Goal: Task Accomplishment & Management: Use online tool/utility

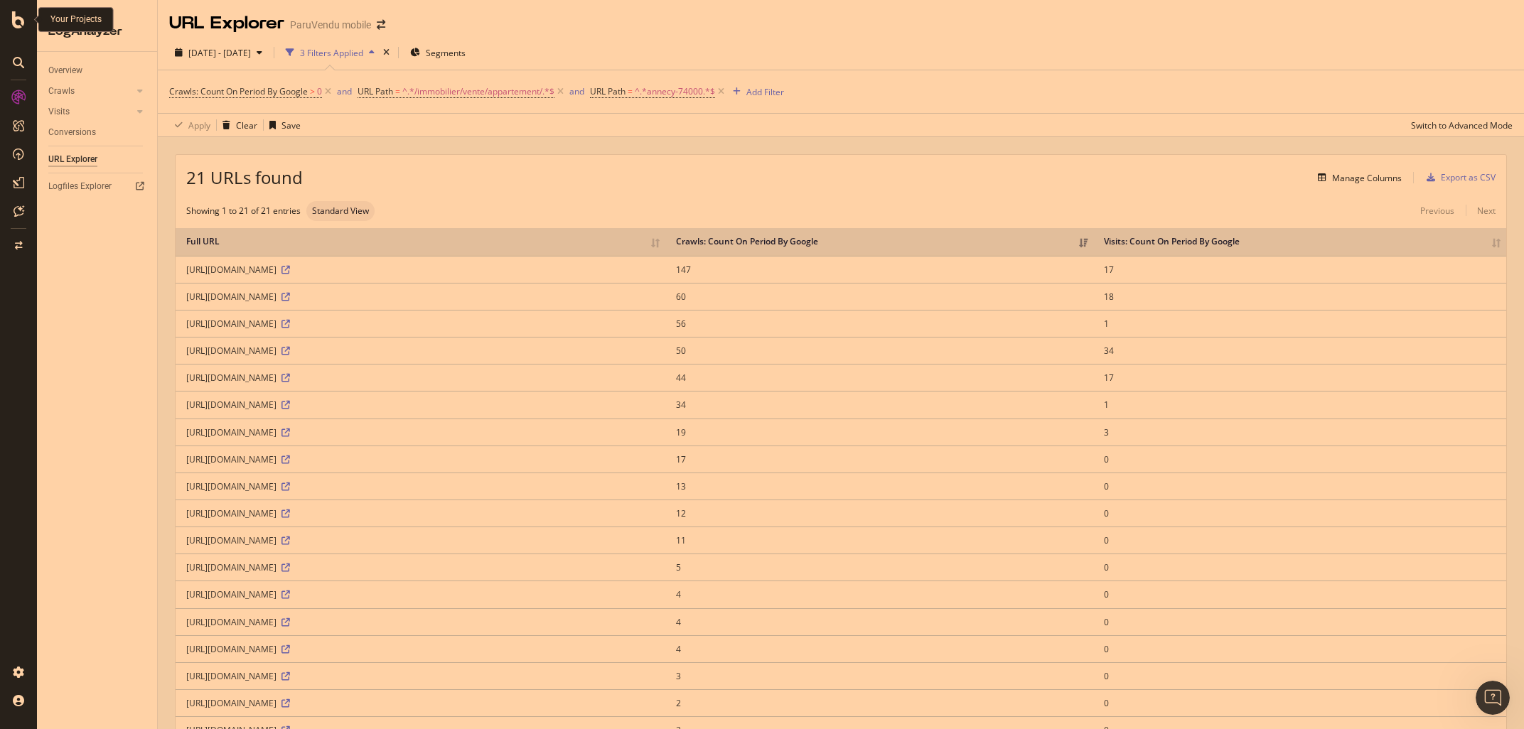
click at [14, 23] on icon at bounding box center [18, 19] width 13 height 17
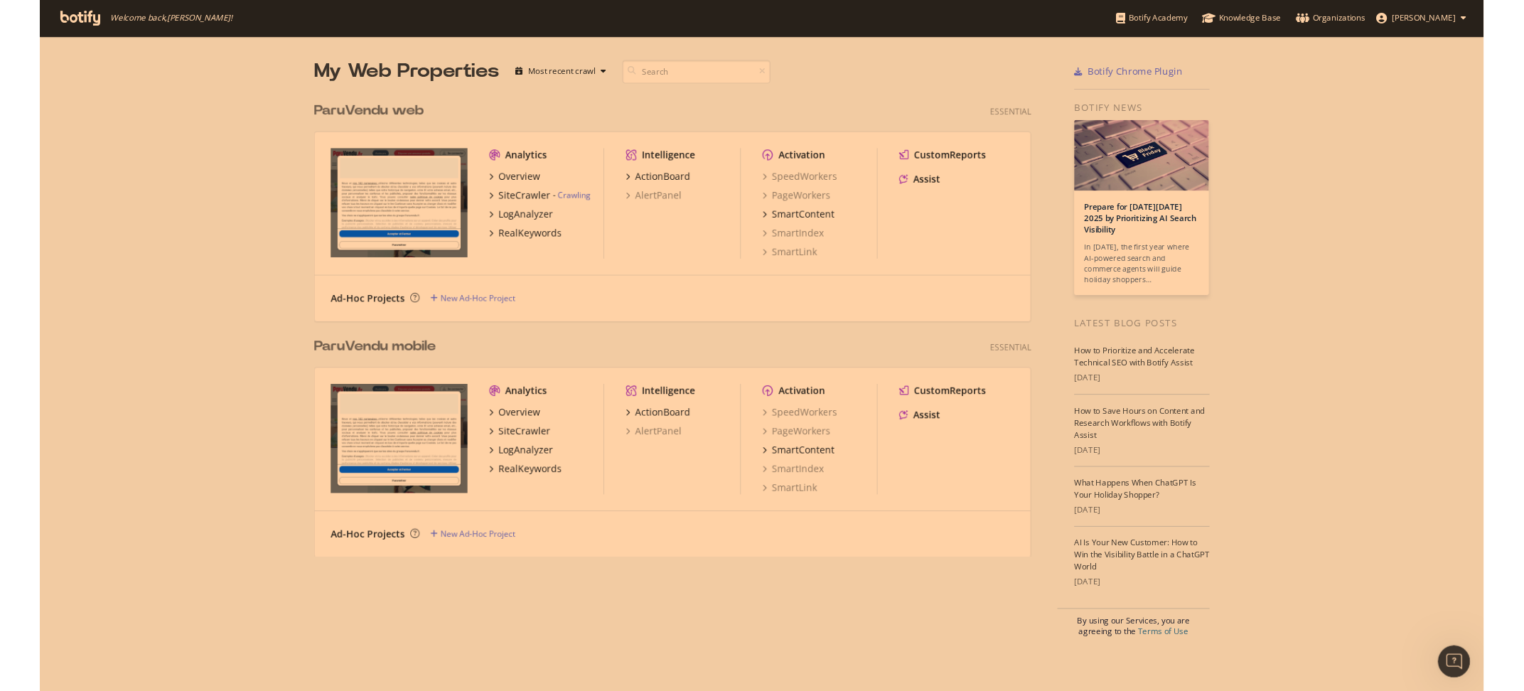
scroll to position [690, 1524]
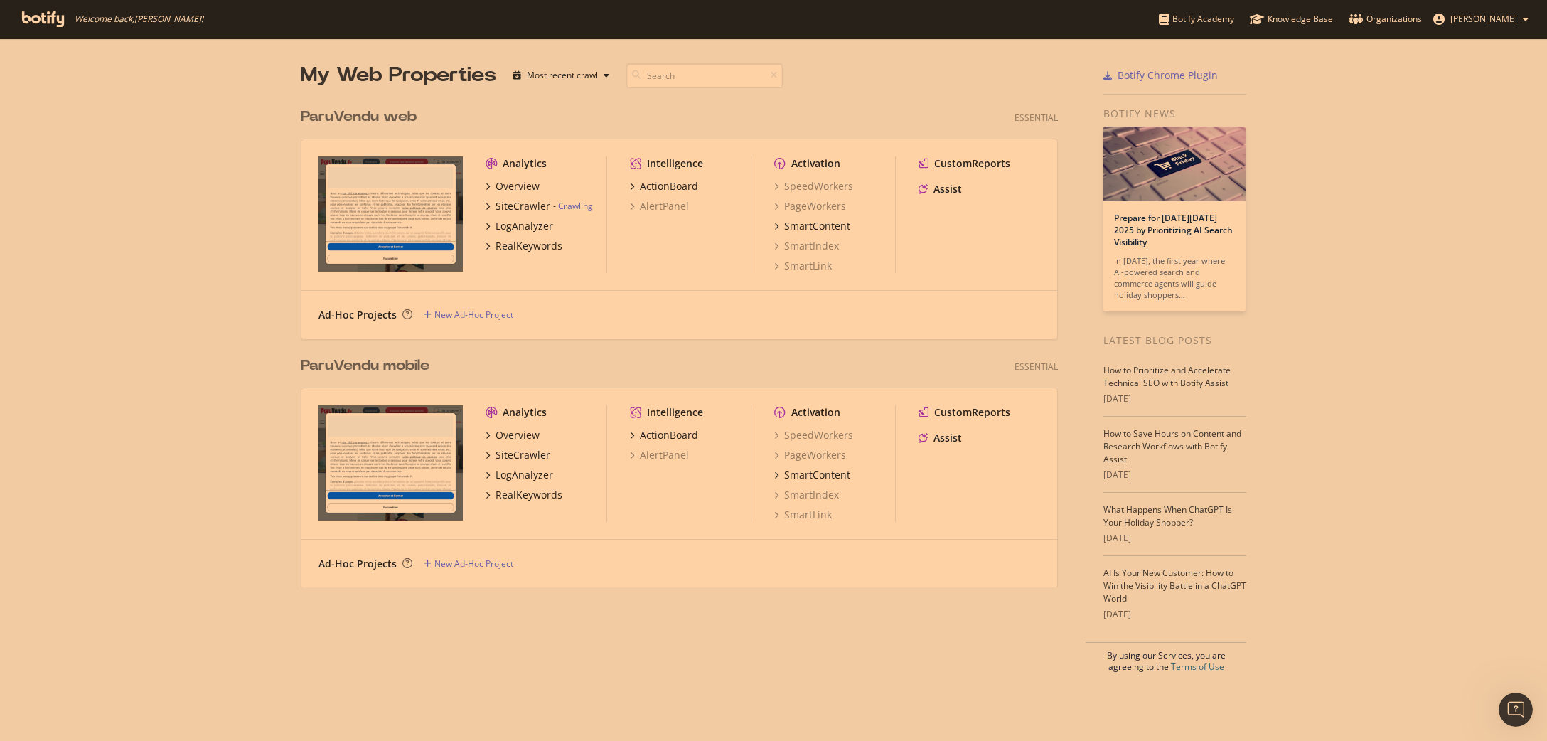
scroll to position [740, 1547]
click at [500, 225] on div "LogAnalyzer" at bounding box center [525, 226] width 58 height 14
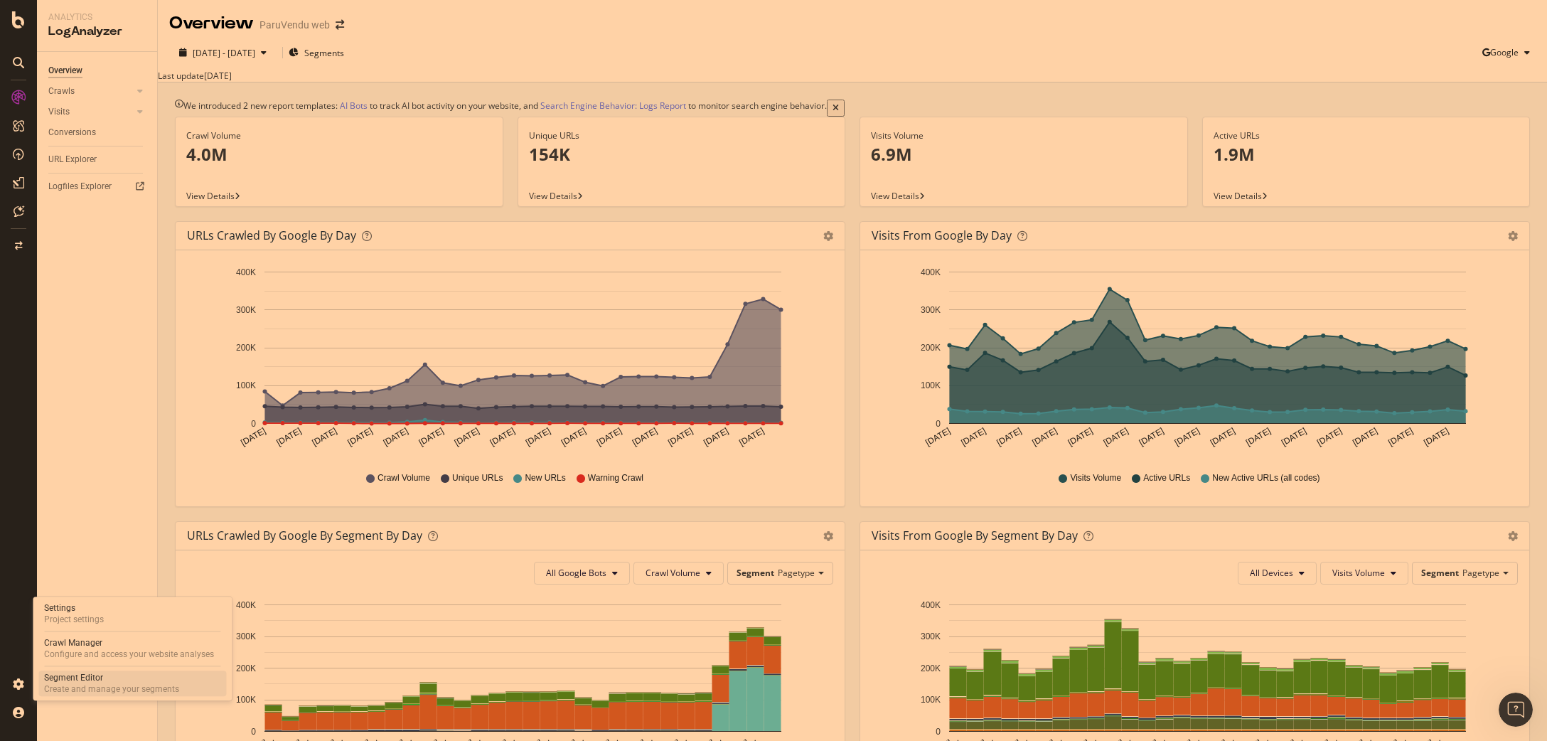
click at [78, 685] on div "Create and manage your segments" at bounding box center [111, 688] width 135 height 11
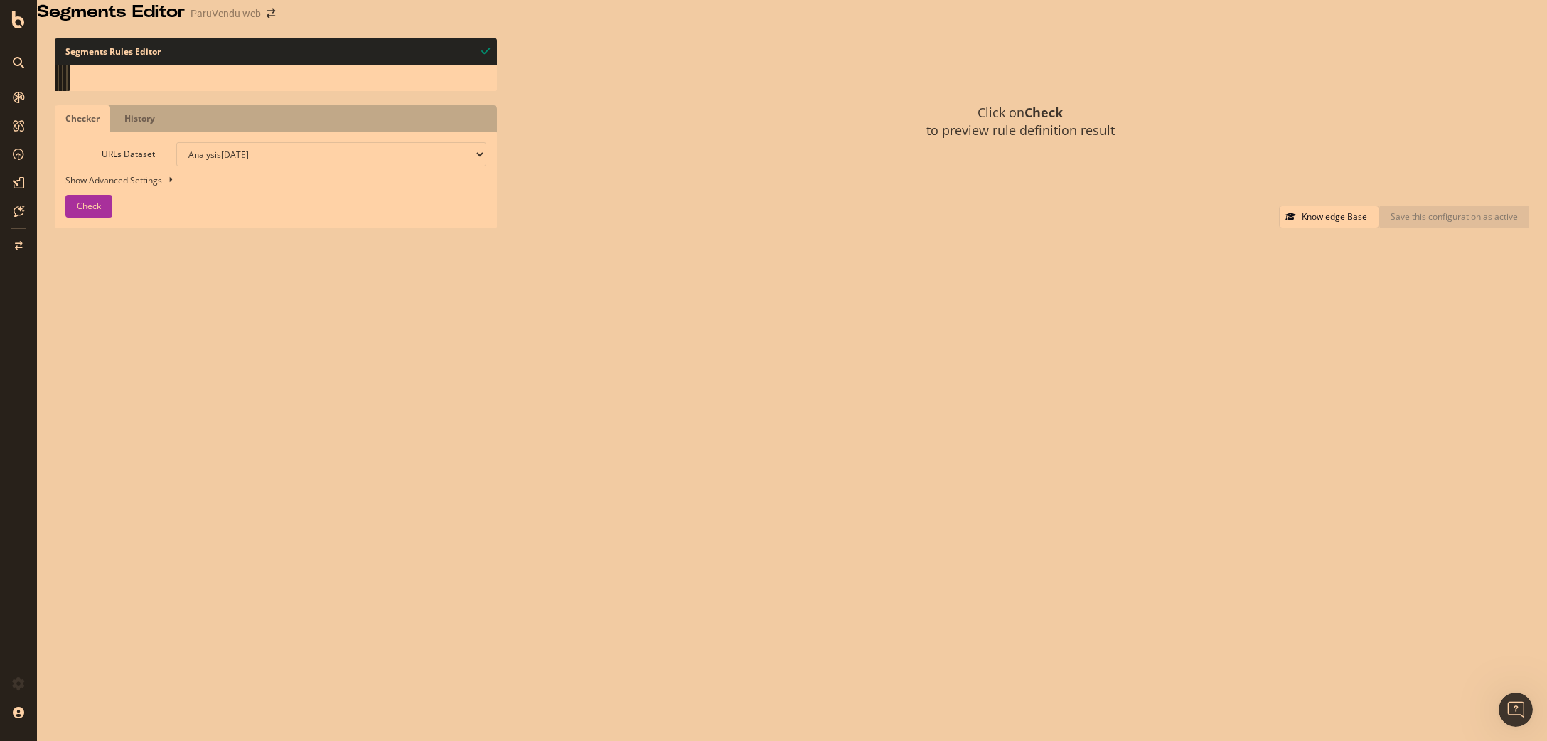
click at [400, 134] on div "[ segment : pagetype ] @ _trash/URL-encode url *%* ############################…" at bounding box center [301, 316] width 428 height 503
type textarea "@transverse/aide path /aide/*"
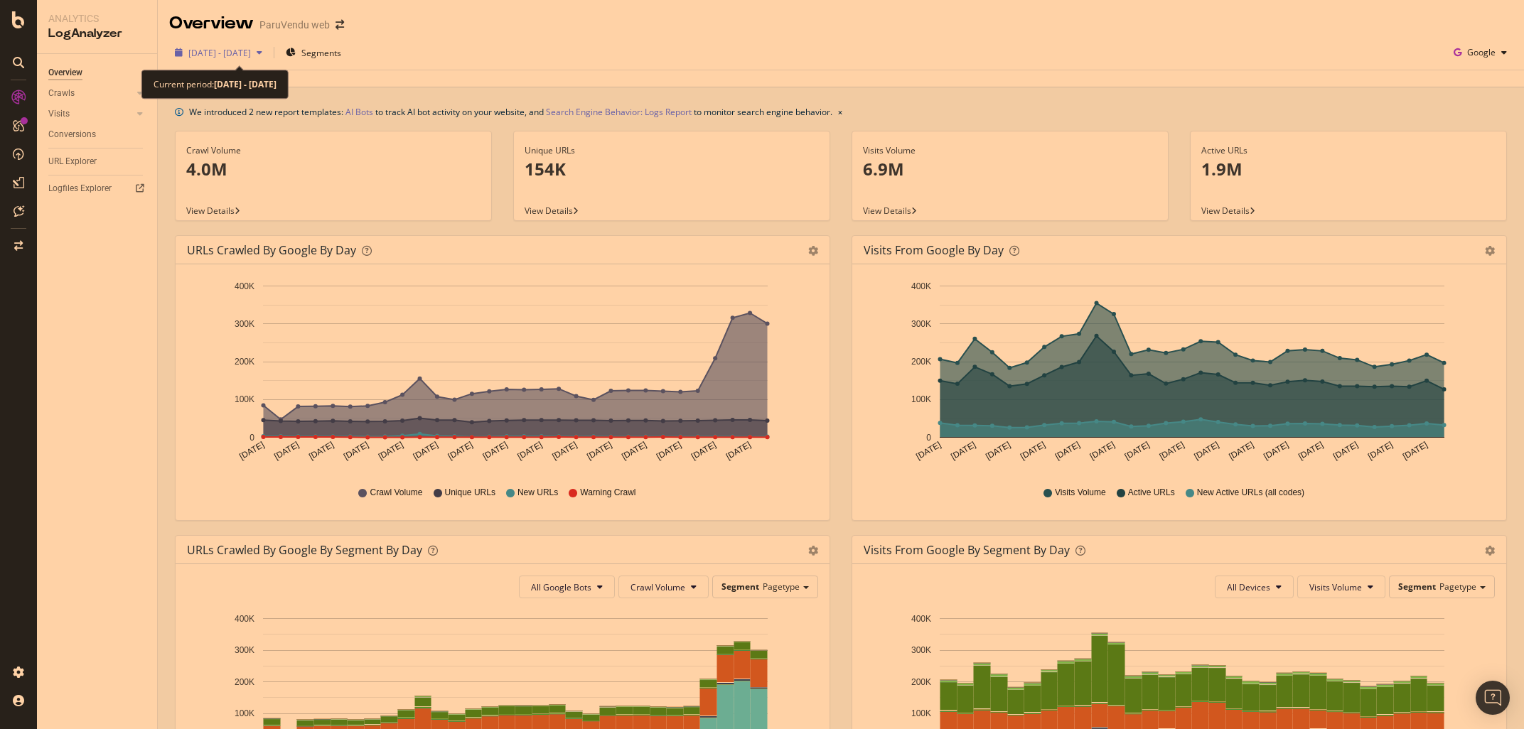
click at [251, 55] on span "[DATE] - [DATE]" at bounding box center [219, 53] width 63 height 12
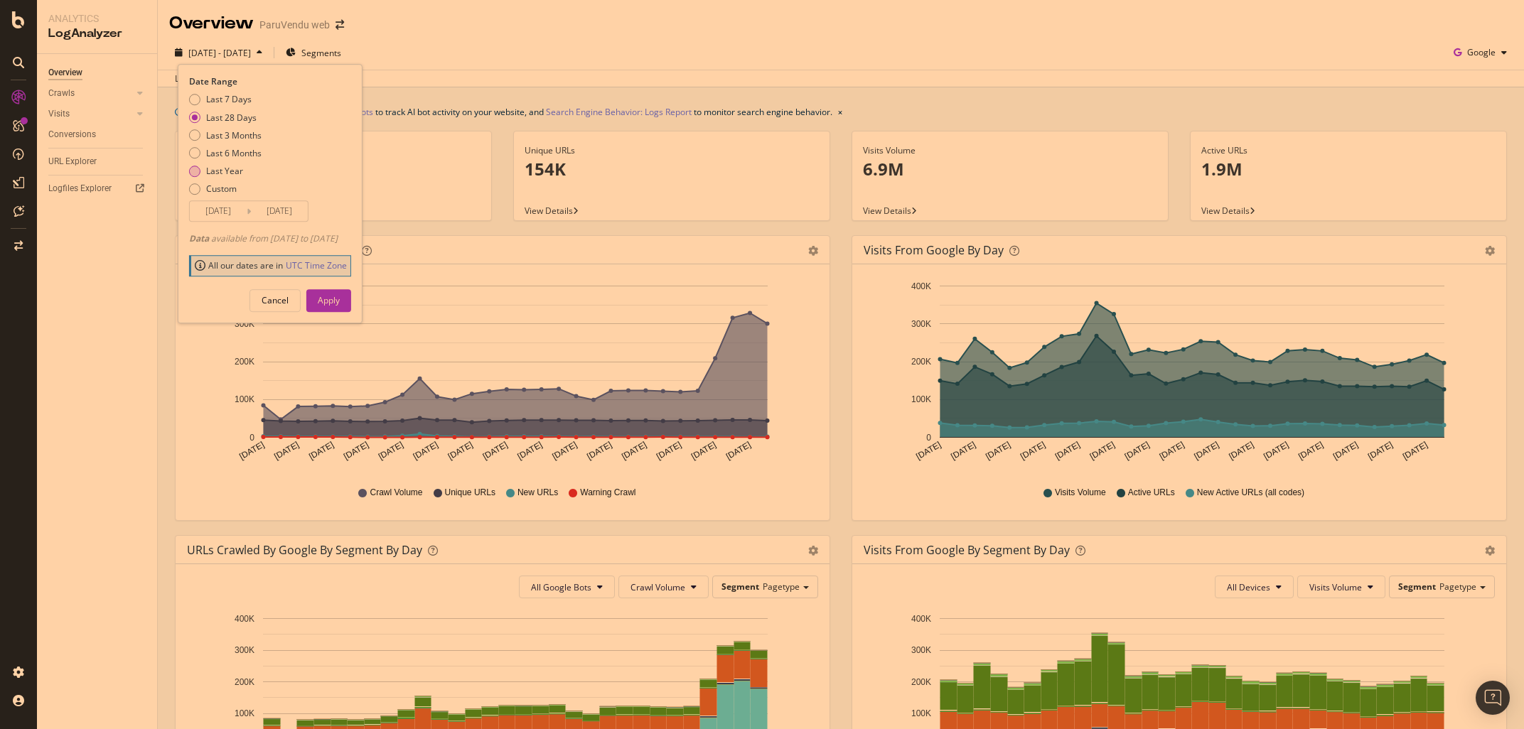
click at [191, 170] on div "Last Year" at bounding box center [194, 171] width 11 height 11
type input "[DATE]"
click at [327, 294] on div "Cancel Apply" at bounding box center [270, 295] width 162 height 33
click at [340, 301] on div "Apply" at bounding box center [329, 300] width 22 height 12
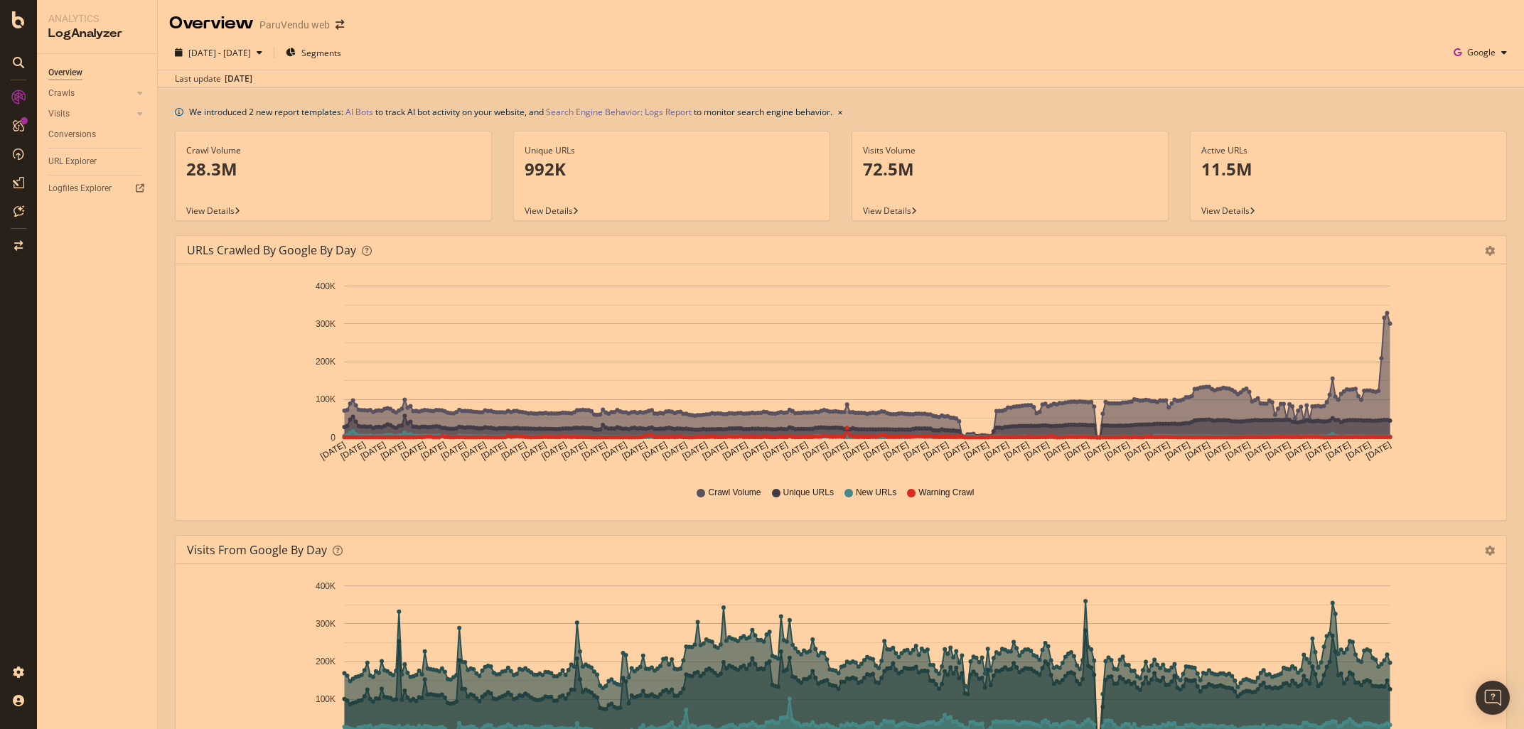
click at [1492, 250] on icon "gear" at bounding box center [1490, 251] width 10 height 10
click at [1440, 313] on span "Table" at bounding box center [1449, 308] width 112 height 21
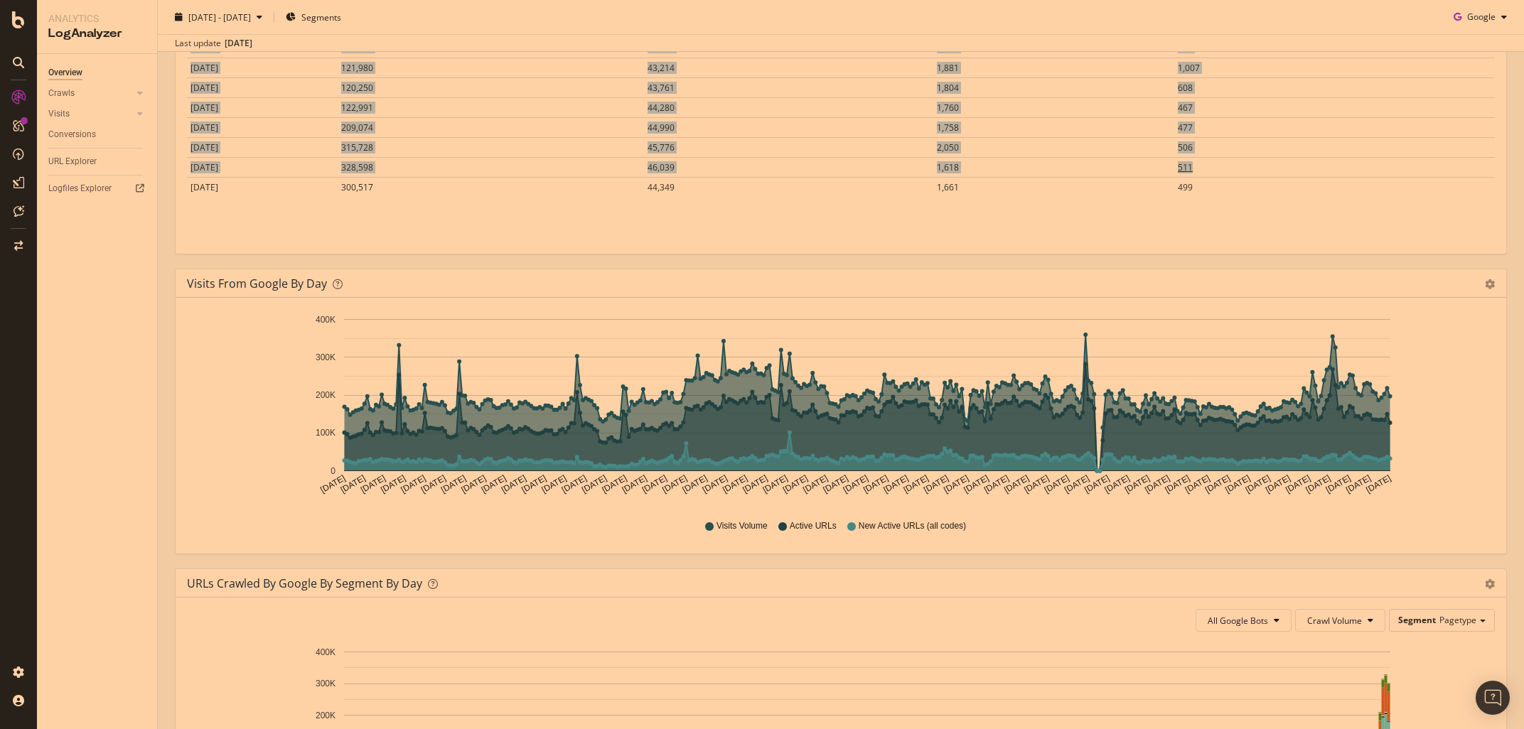
scroll to position [333, 0]
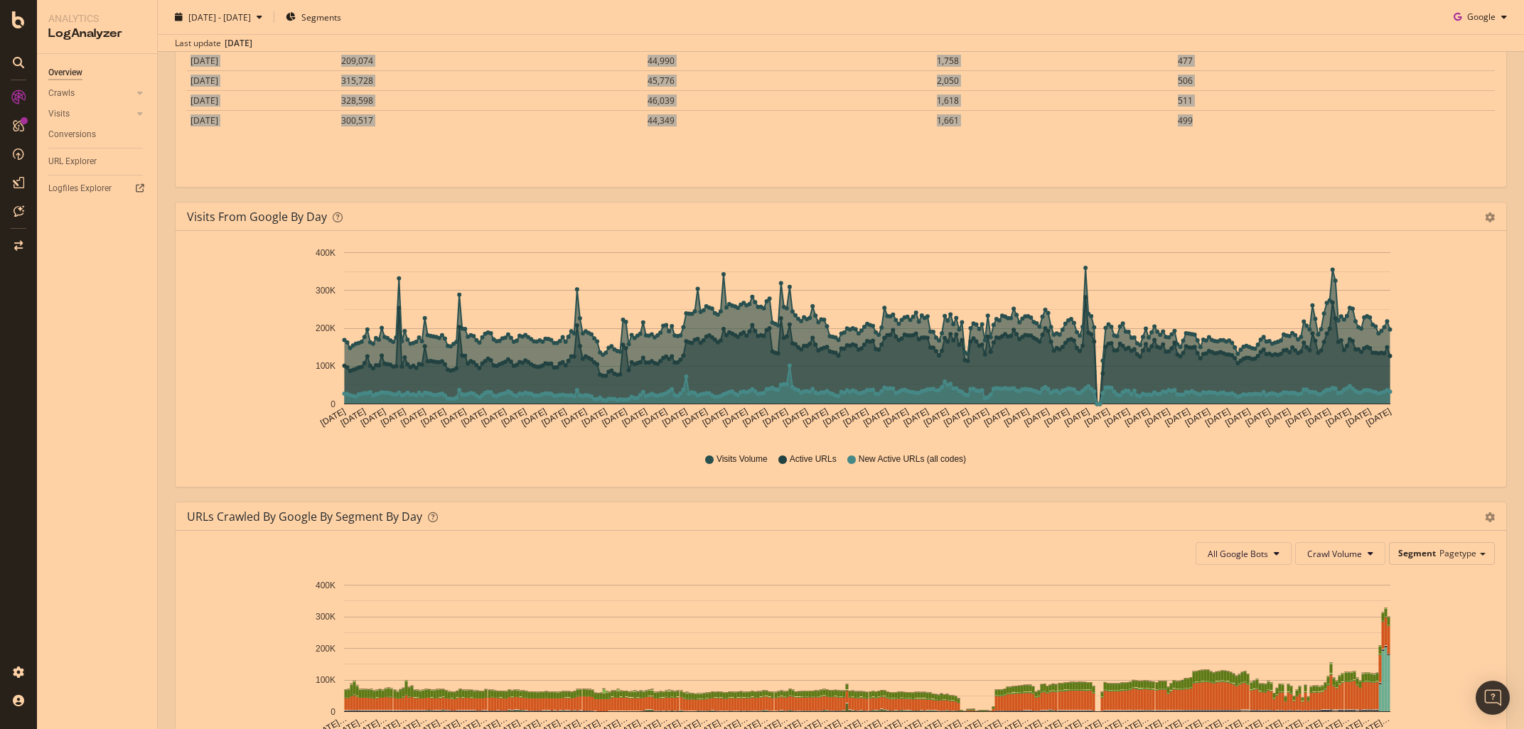
drag, startPoint x: 181, startPoint y: 245, endPoint x: 1326, endPoint y: 167, distance: 1147.3
click at [1326, 167] on div "URLs Crawled by Google by day Area Table Hold CTRL while clicking to filter the…" at bounding box center [841, 45] width 1332 height 286
copy div "Area Table Hold CTRL while clicking to filter the report. Date Crawl Volume Uni…"
click at [1491, 467] on div "Visits Volume Active URLs New Active URLs (all codes)" at bounding box center [841, 458] width 1308 height 36
click at [1491, 220] on icon "gear" at bounding box center [1490, 218] width 10 height 10
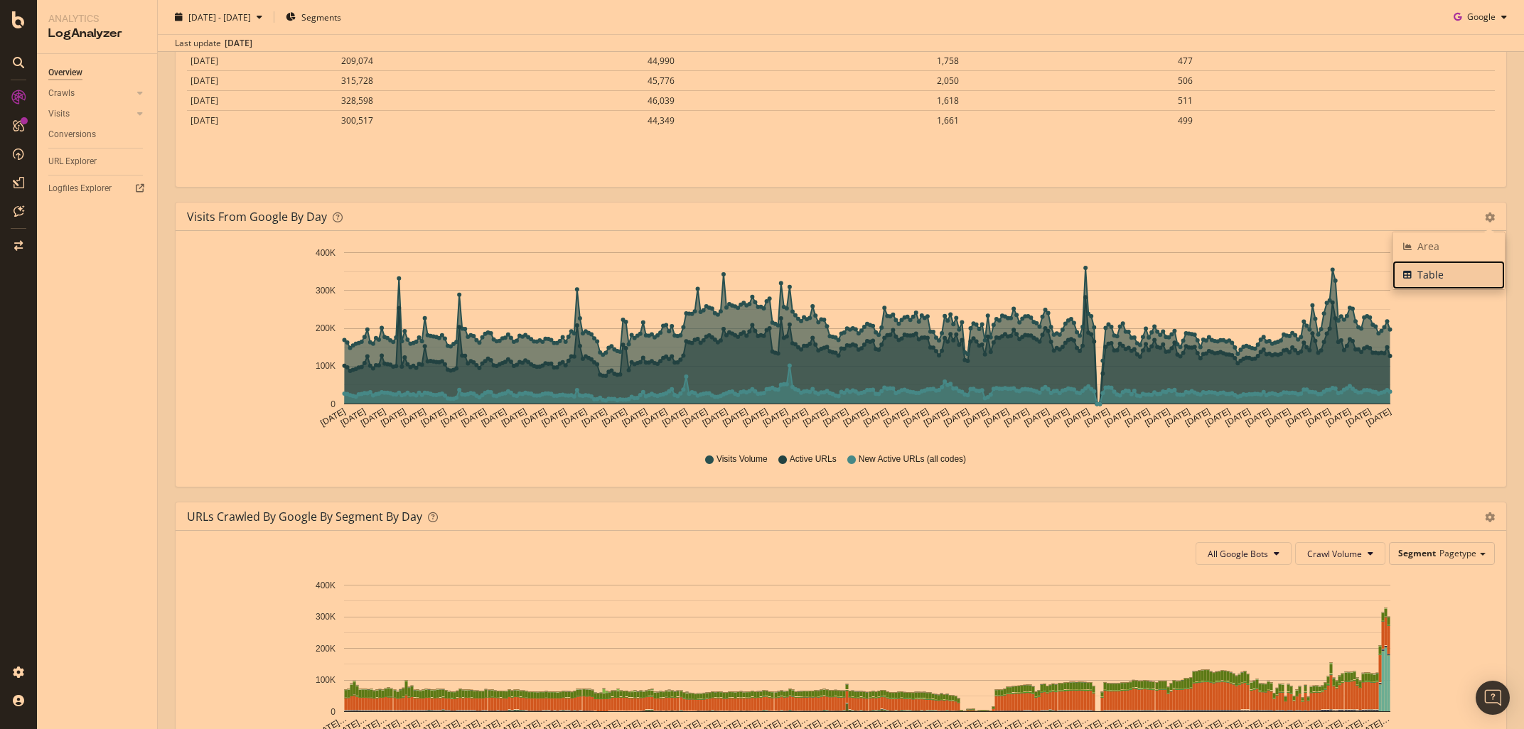
click at [1423, 272] on span "Table" at bounding box center [1449, 274] width 112 height 21
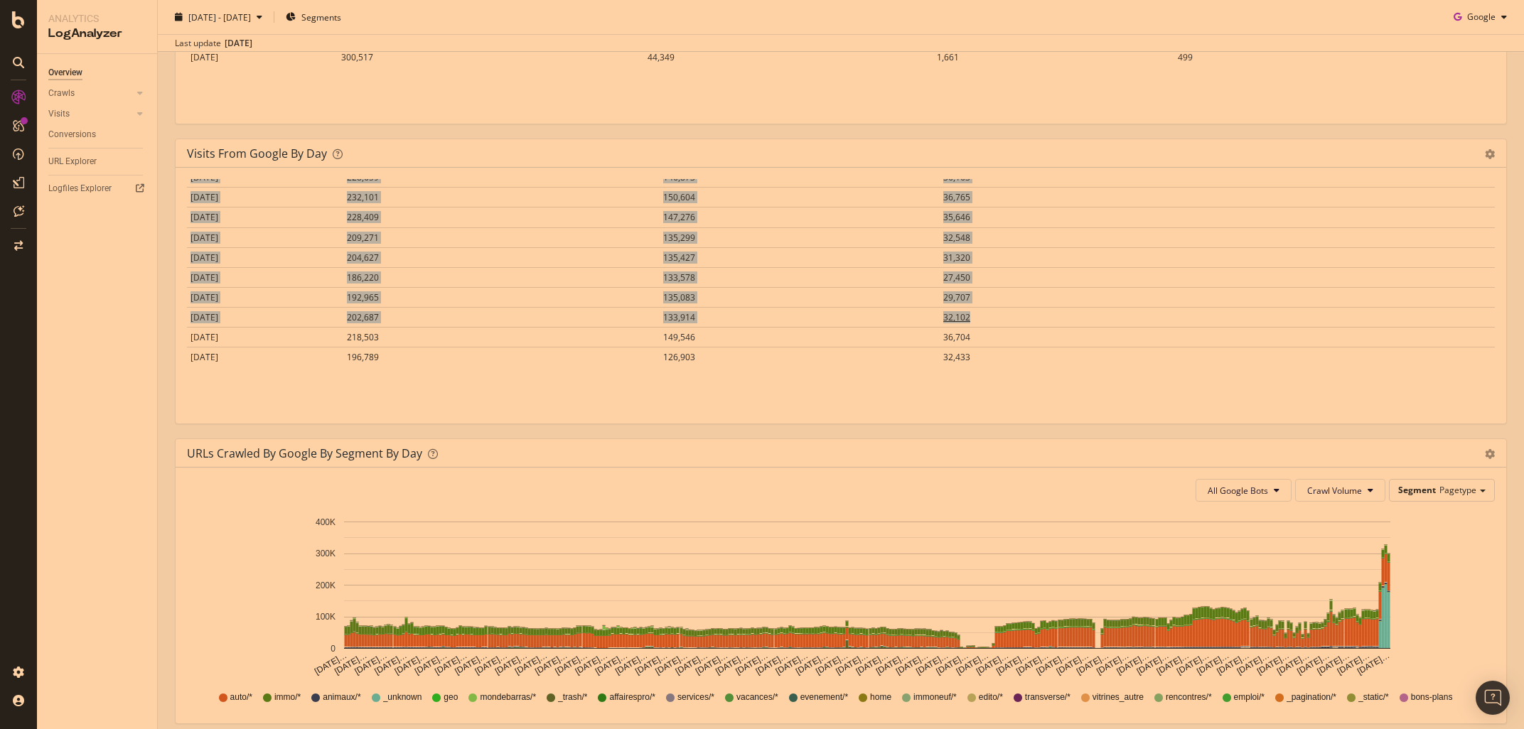
scroll to position [533, 0]
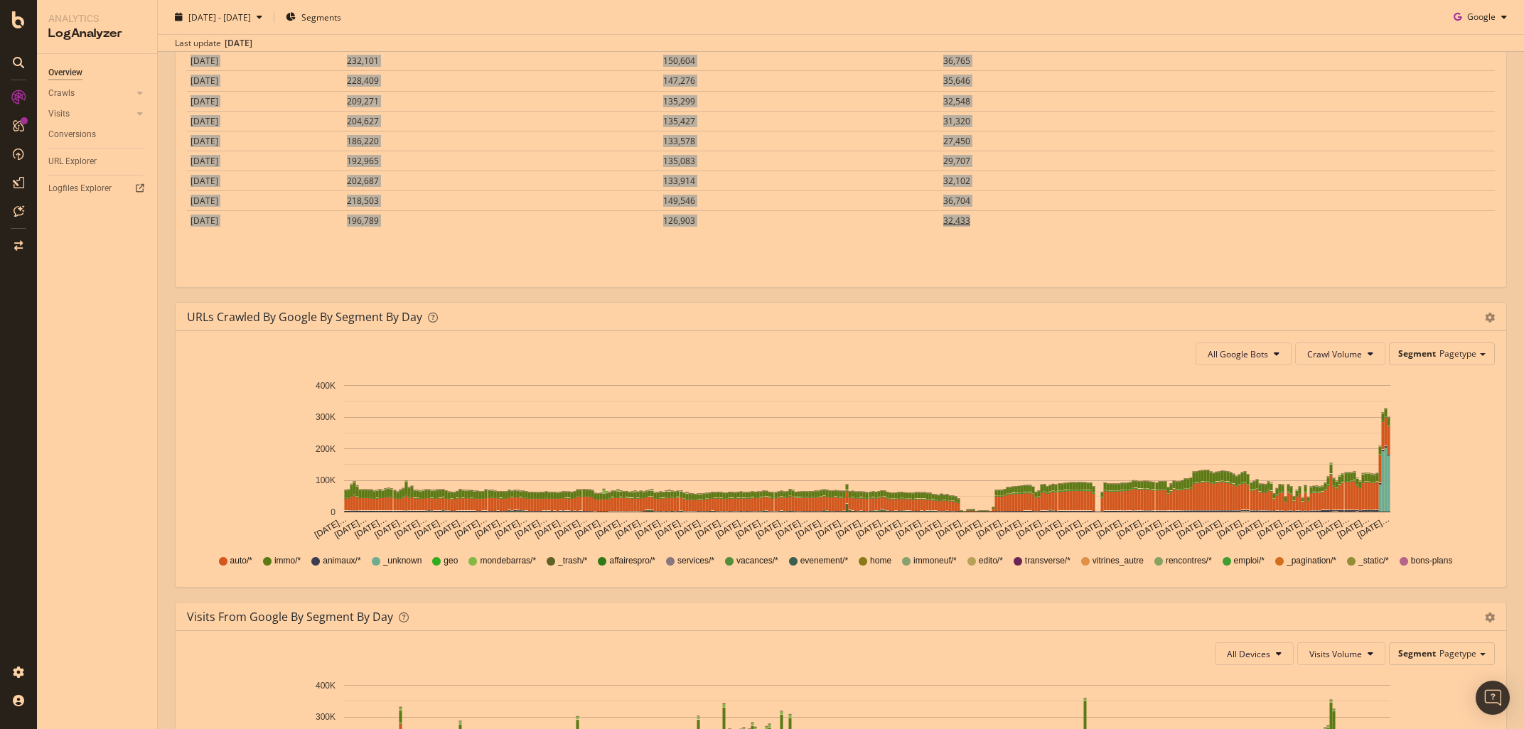
drag, startPoint x: 178, startPoint y: 210, endPoint x: 1019, endPoint y: 225, distance: 840.4
click at [1019, 225] on div "Visits from Google by day Area Table Hold CTRL while clicking to filter the rep…" at bounding box center [841, 145] width 1332 height 286
copy div "Area Table Hold CTRL while clicking to filter the report. Date Visits Volume Ac…"
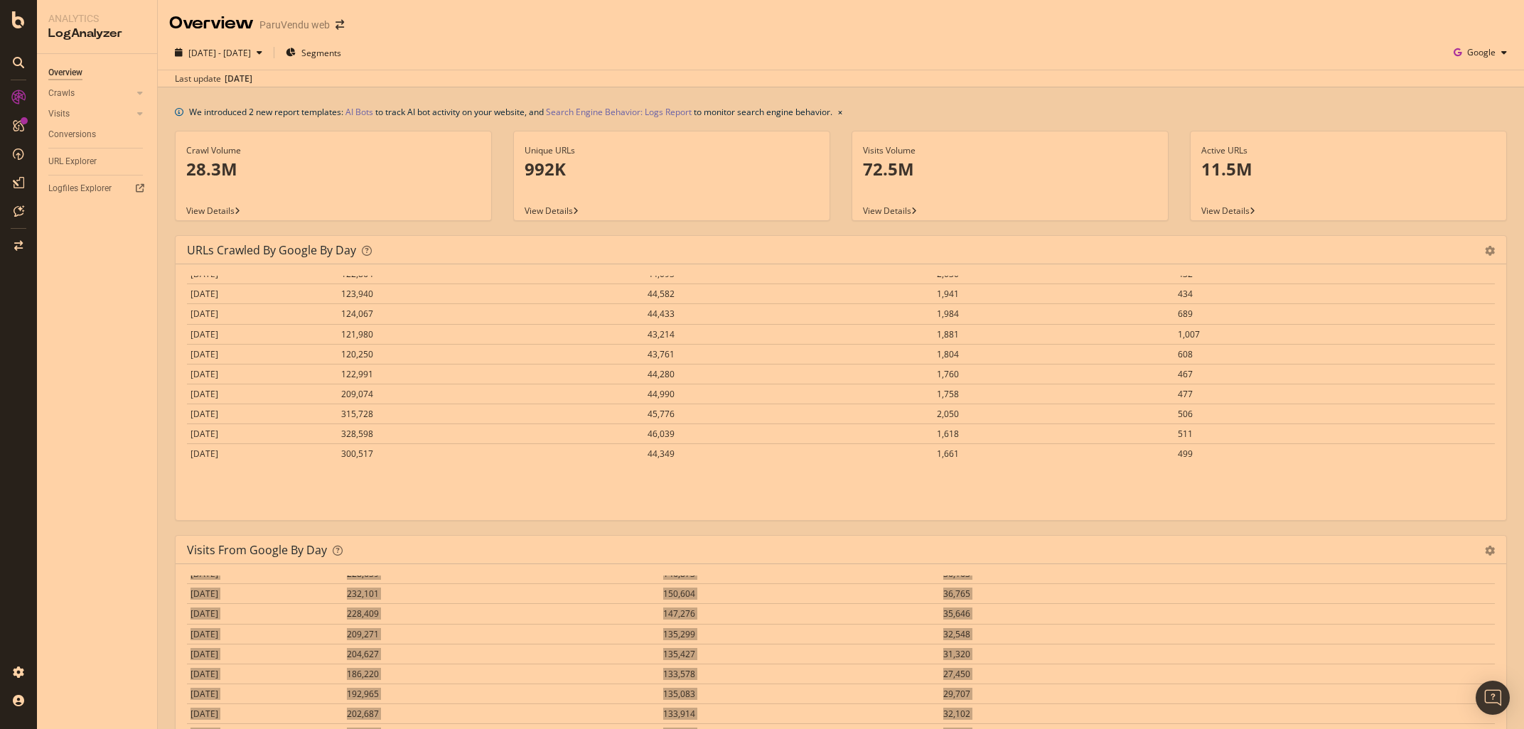
scroll to position [6710, 0]
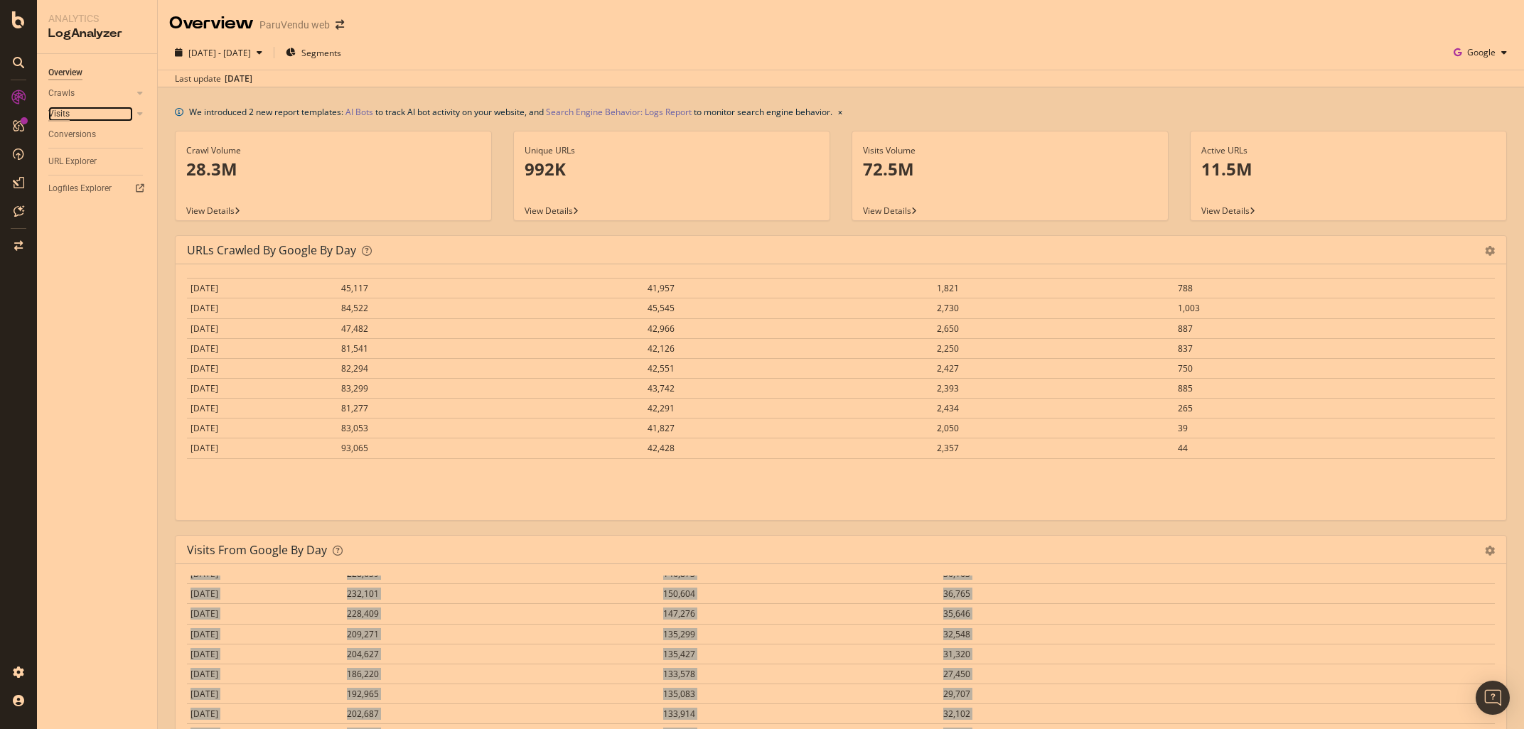
click at [66, 116] on div "Visits" at bounding box center [58, 114] width 21 height 15
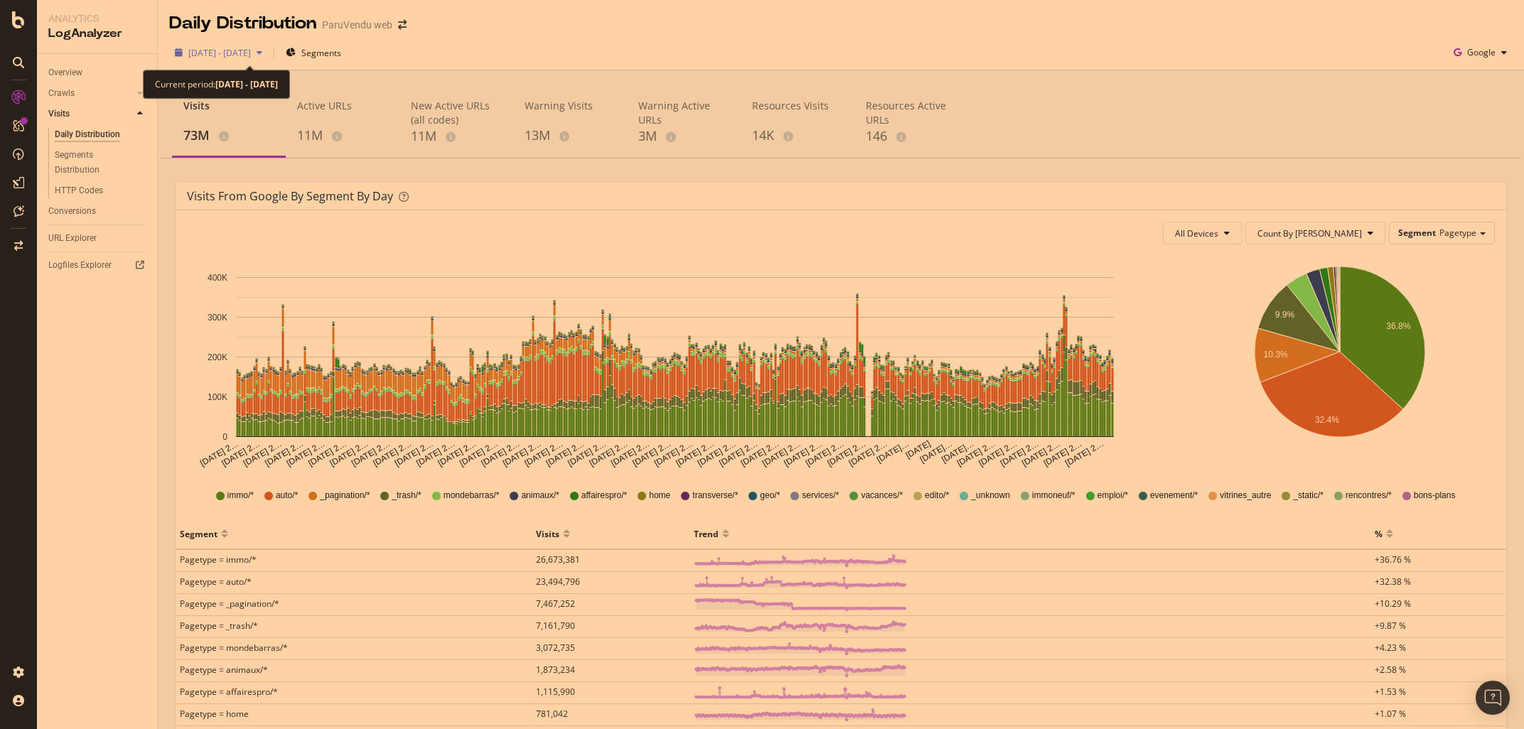
click at [235, 52] on span "[DATE] - [DATE]" at bounding box center [219, 53] width 63 height 12
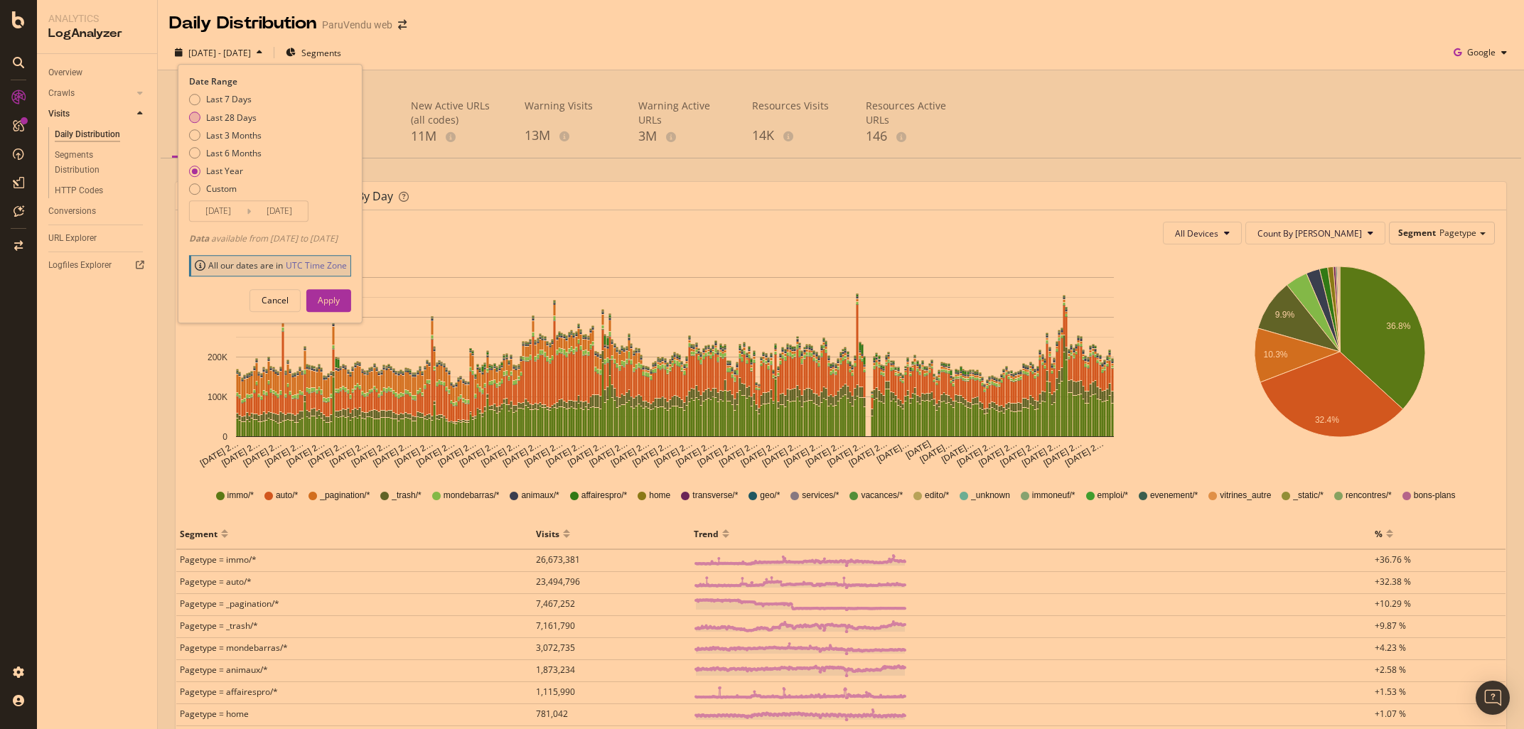
click at [204, 117] on div "Last 28 Days" at bounding box center [225, 118] width 73 height 12
type input "[DATE]"
click at [340, 300] on div "Apply" at bounding box center [329, 300] width 22 height 12
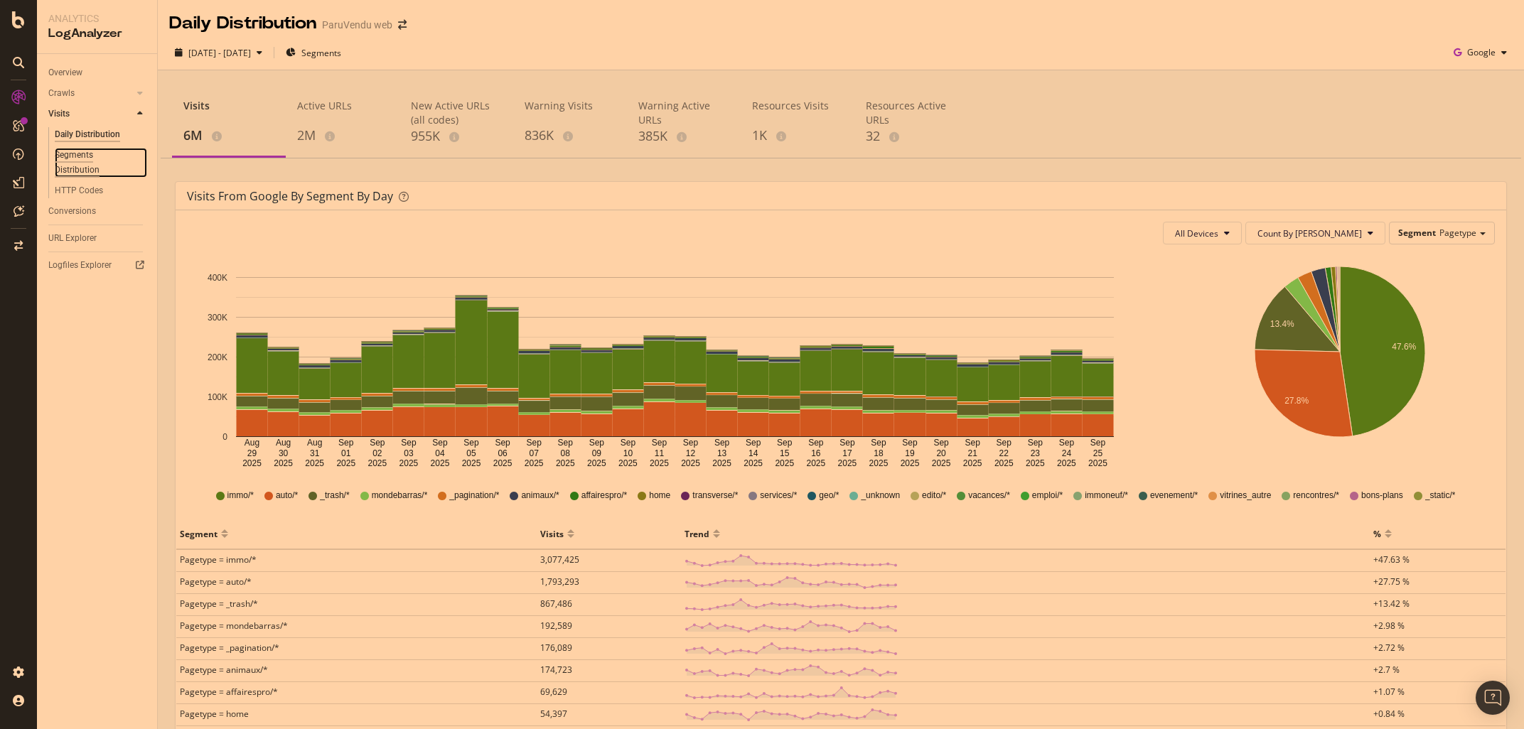
click at [87, 164] on div "Segments Distribution" at bounding box center [94, 163] width 79 height 30
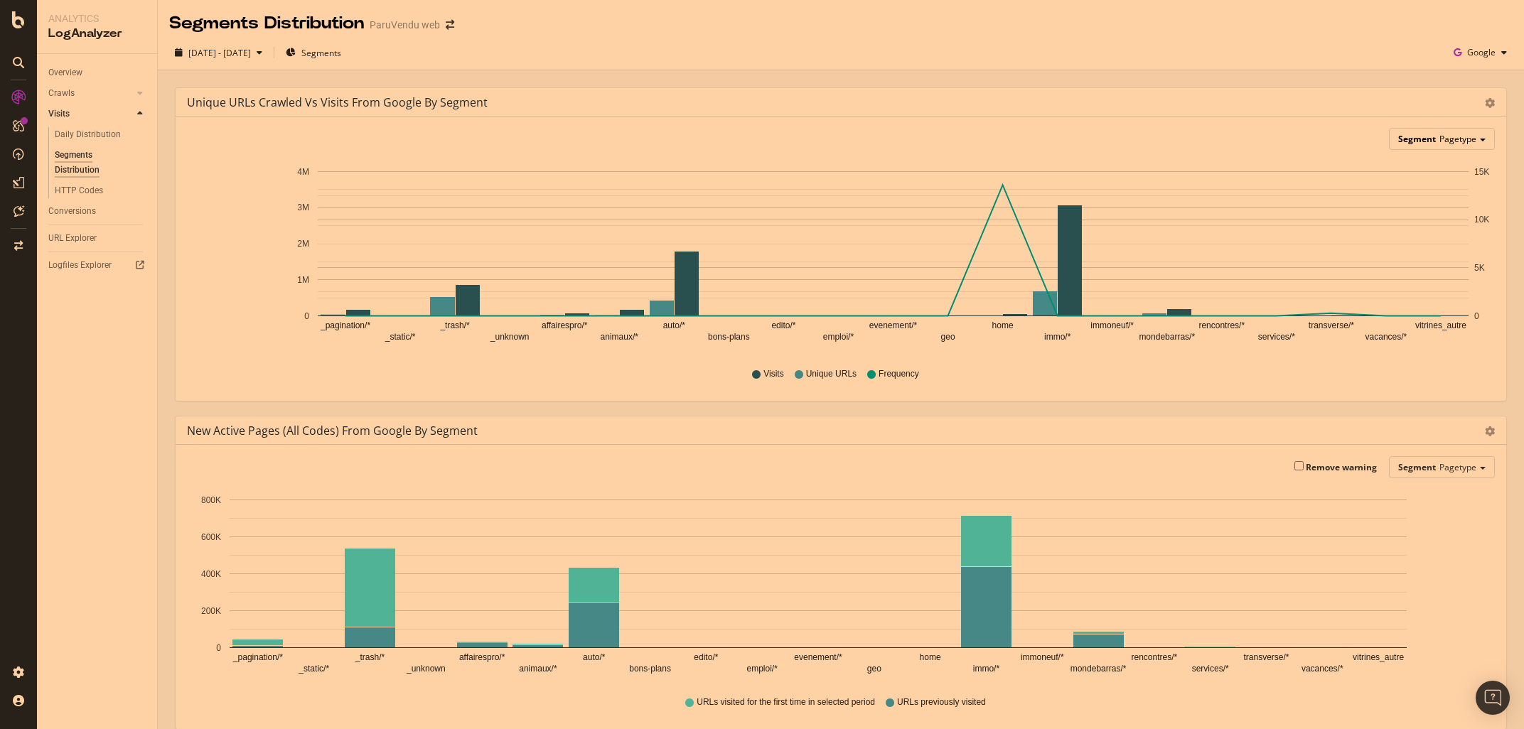
click at [1440, 139] on div "Segment Pagetype" at bounding box center [1442, 139] width 105 height 21
click at [72, 184] on div "HTTP Codes" at bounding box center [79, 190] width 48 height 15
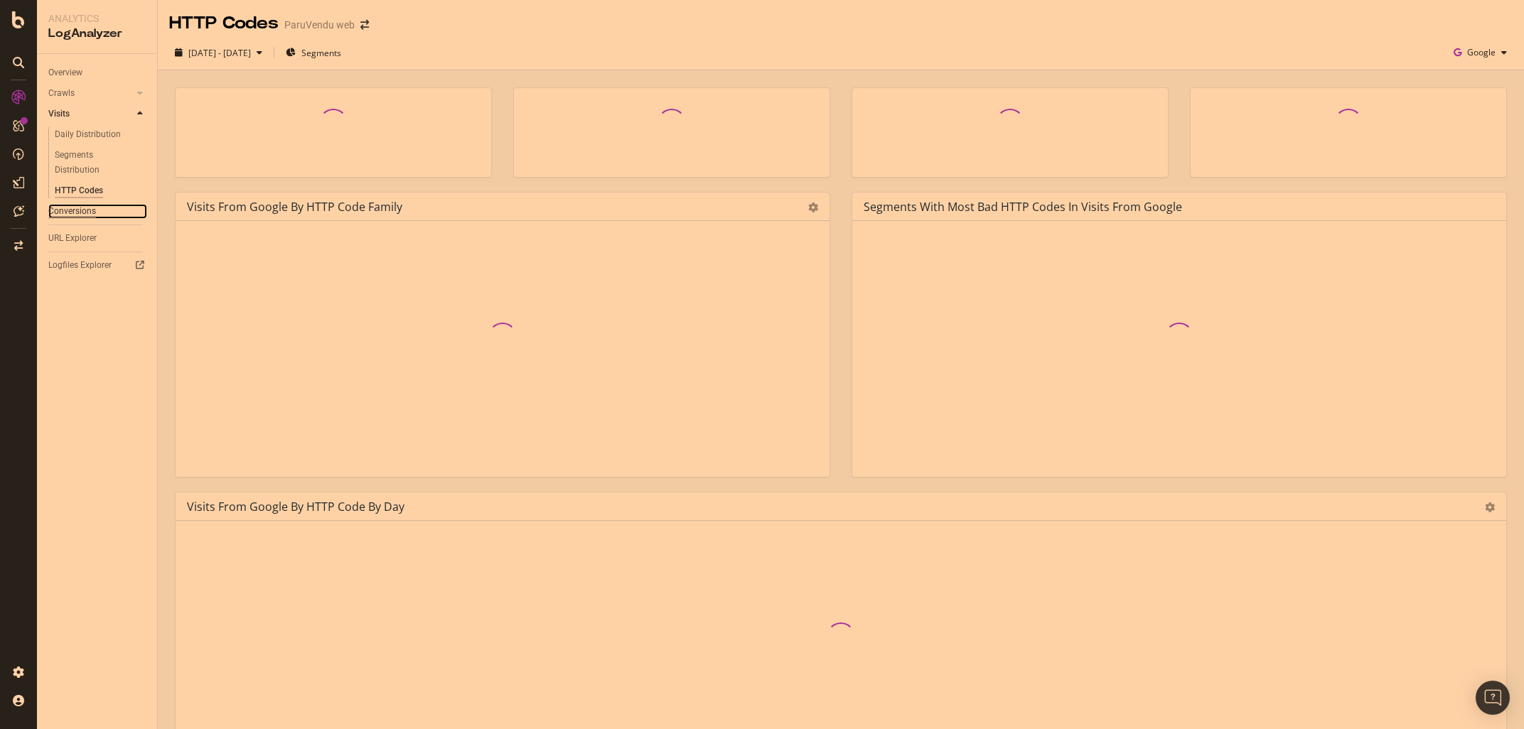
click at [65, 211] on div "Conversions" at bounding box center [72, 211] width 48 height 15
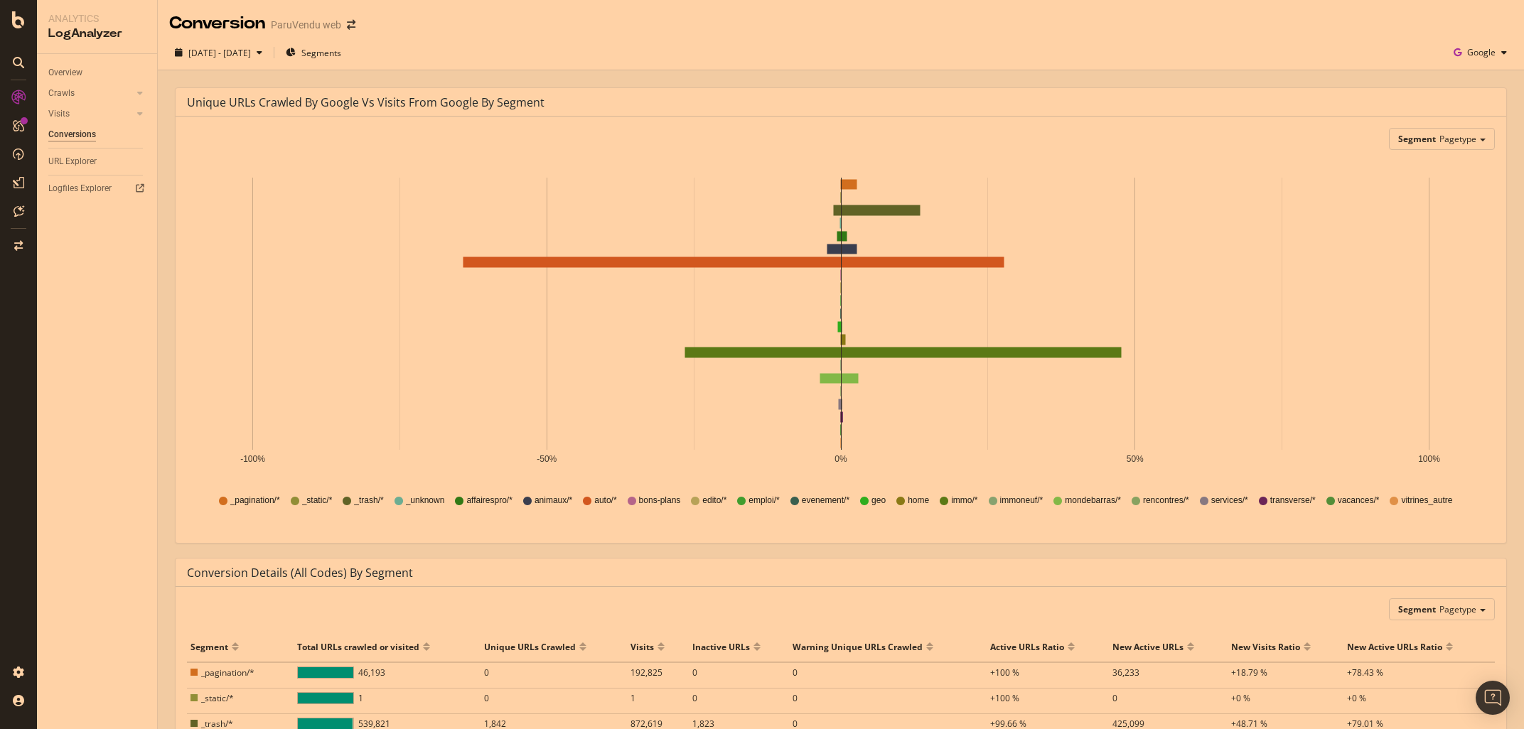
click at [1494, 271] on icon "-100% -50% 0% 50% 100%" at bounding box center [841, 321] width 1308 height 320
click at [1474, 144] on span "Pagetype" at bounding box center [1458, 139] width 37 height 12
click at [1431, 294] on div "Advanced selector >" at bounding box center [1431, 295] width 114 height 20
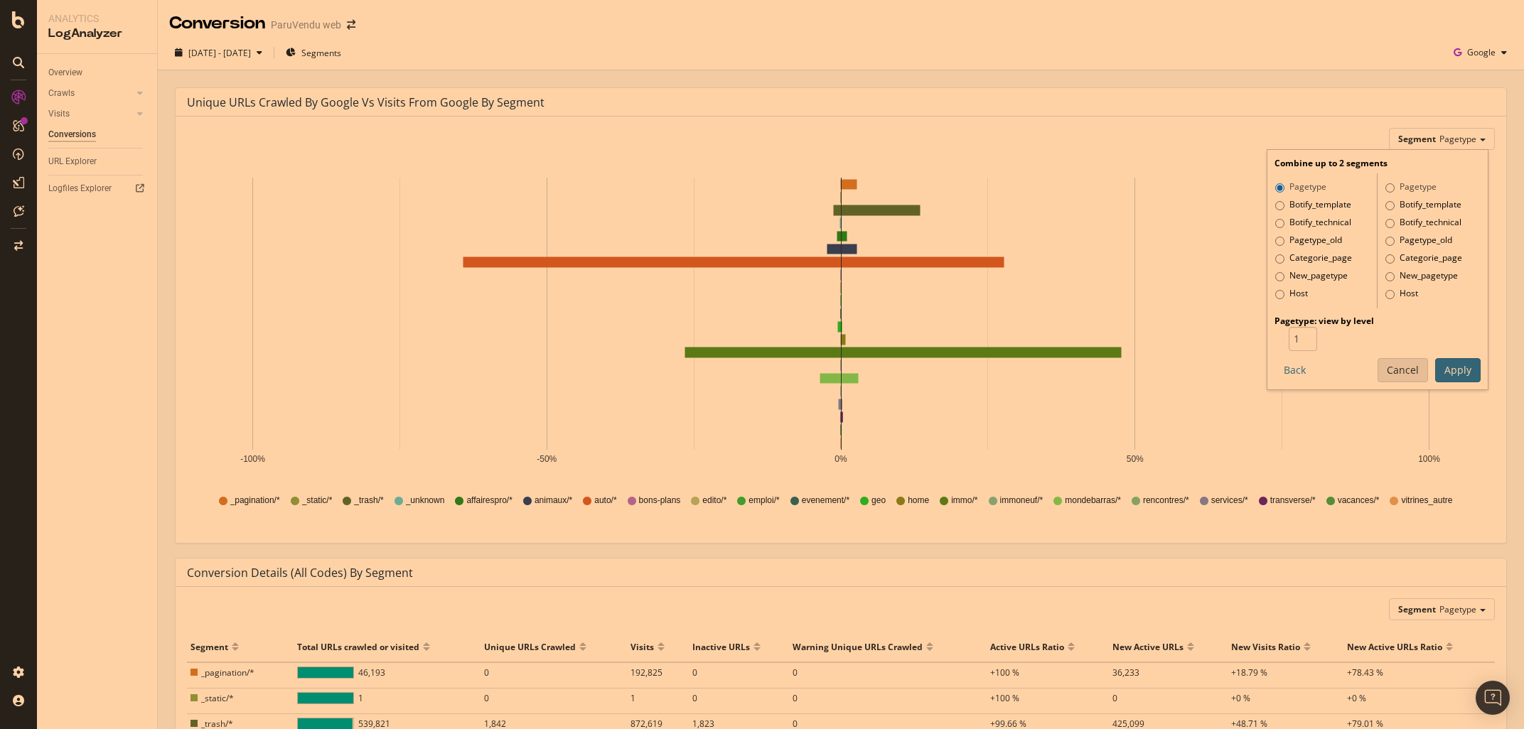
click at [1410, 373] on button "Cancel" at bounding box center [1403, 370] width 50 height 24
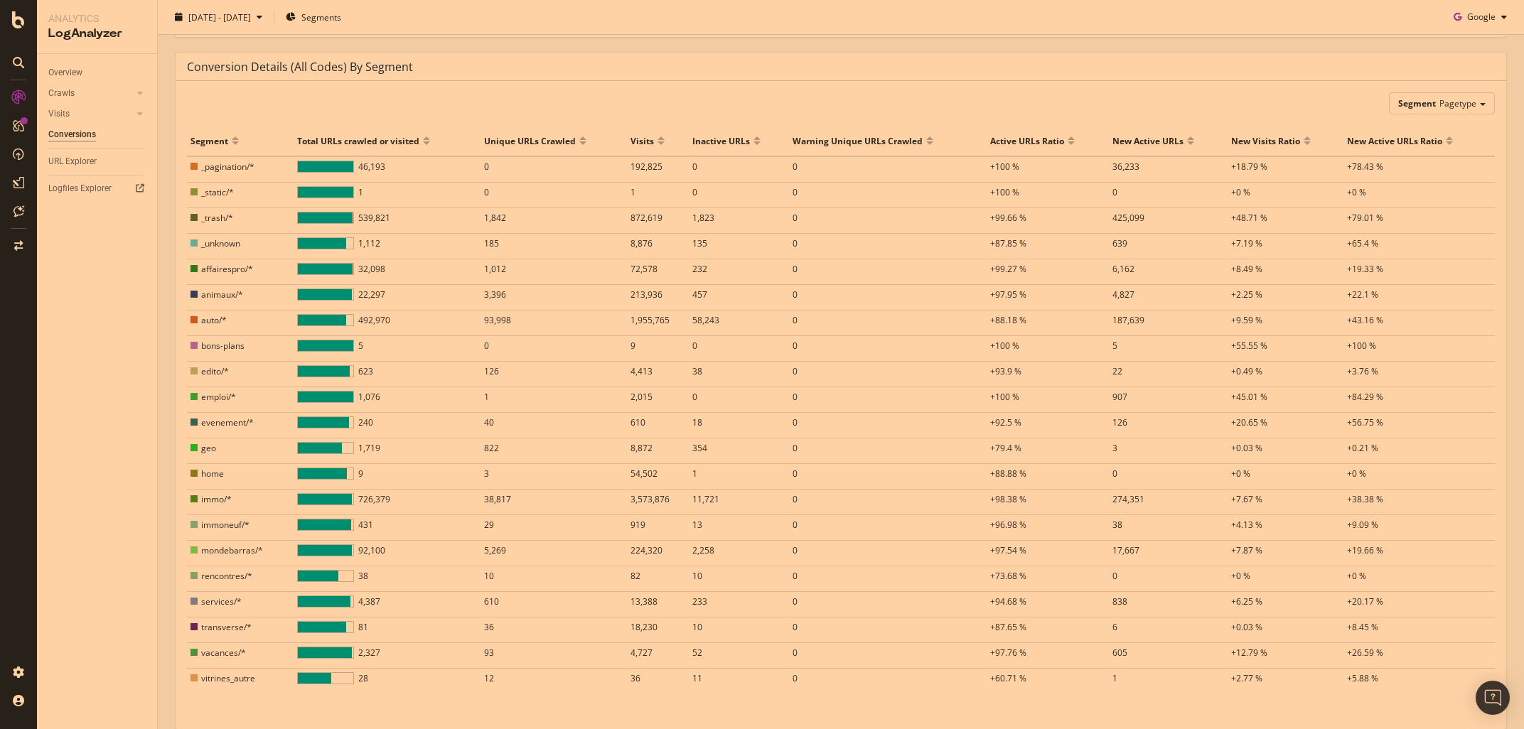
scroll to position [505, 0]
click at [1435, 111] on div "Segment Pagetype" at bounding box center [1442, 104] width 105 height 21
click at [1427, 136] on div "Botify_template" at bounding box center [1431, 144] width 114 height 19
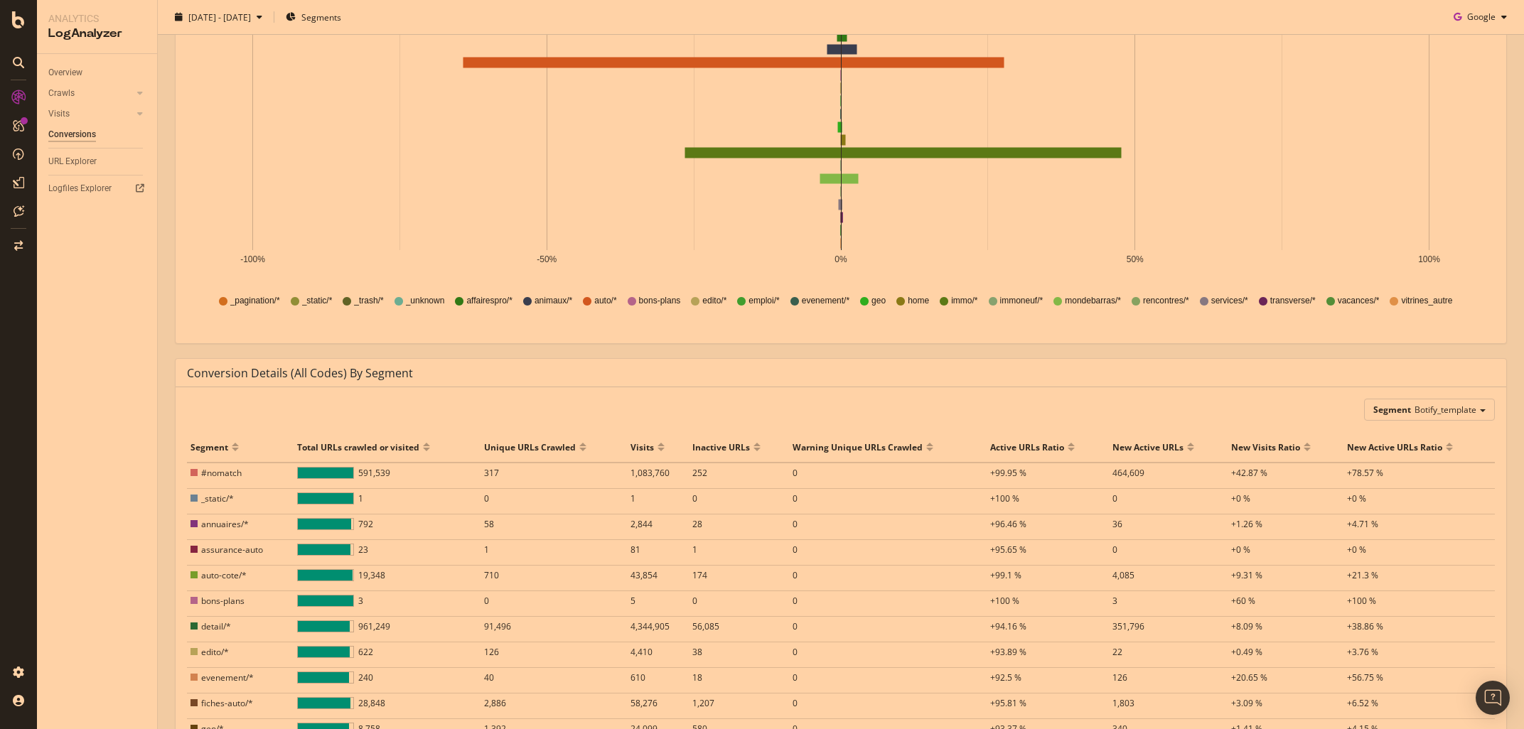
scroll to position [466, 0]
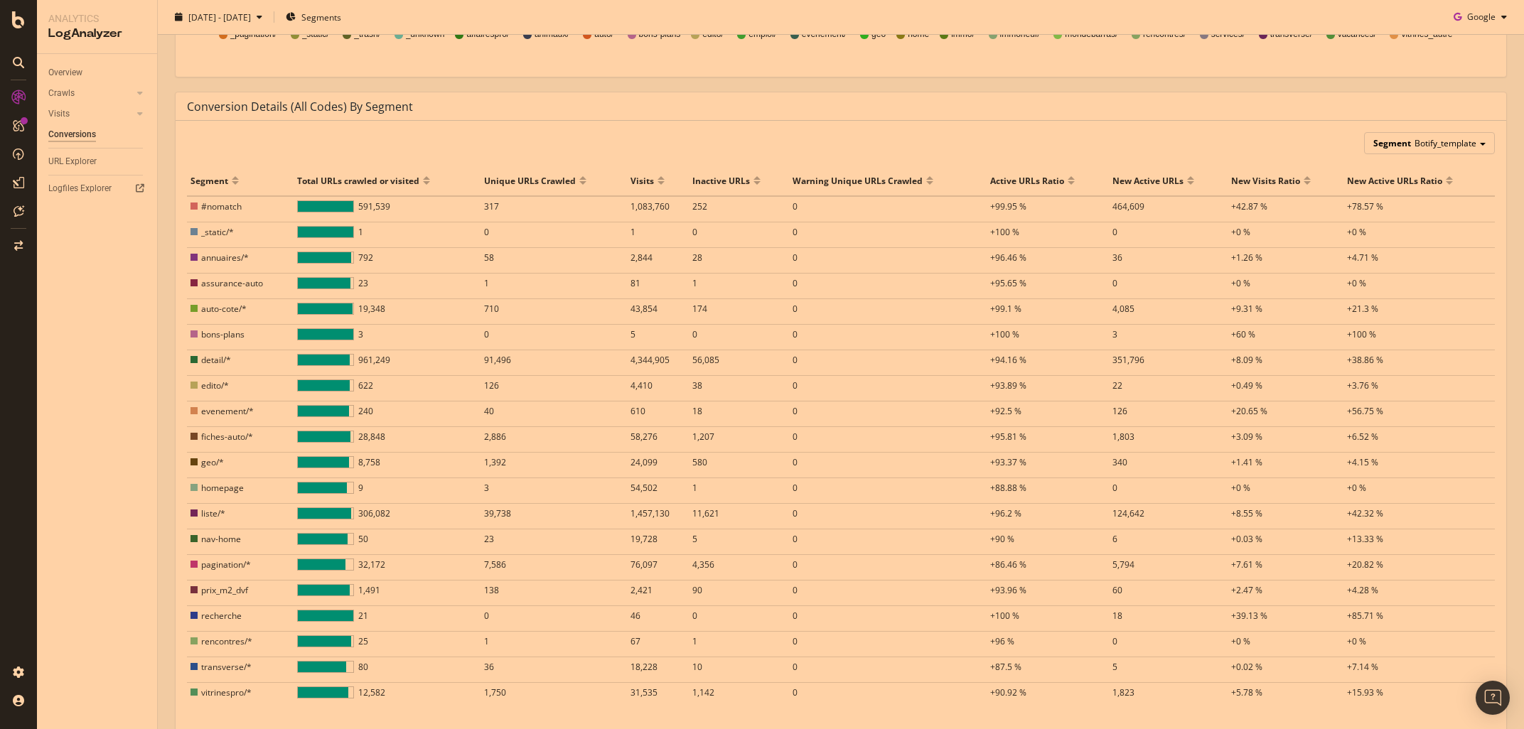
click at [1424, 138] on span "Botify_template" at bounding box center [1446, 143] width 62 height 12
click at [1408, 170] on div "Pagetype" at bounding box center [1431, 163] width 114 height 19
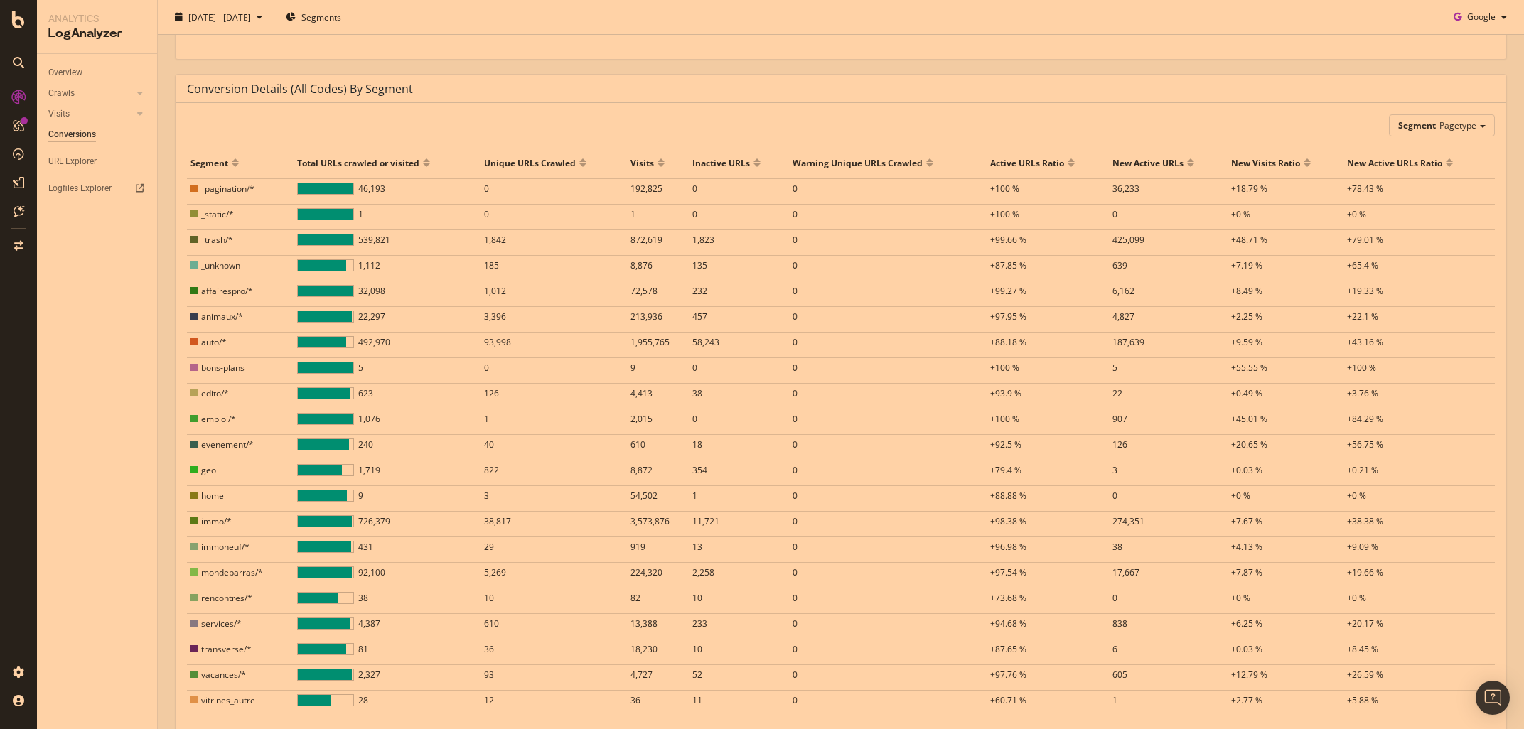
scroll to position [572, 0]
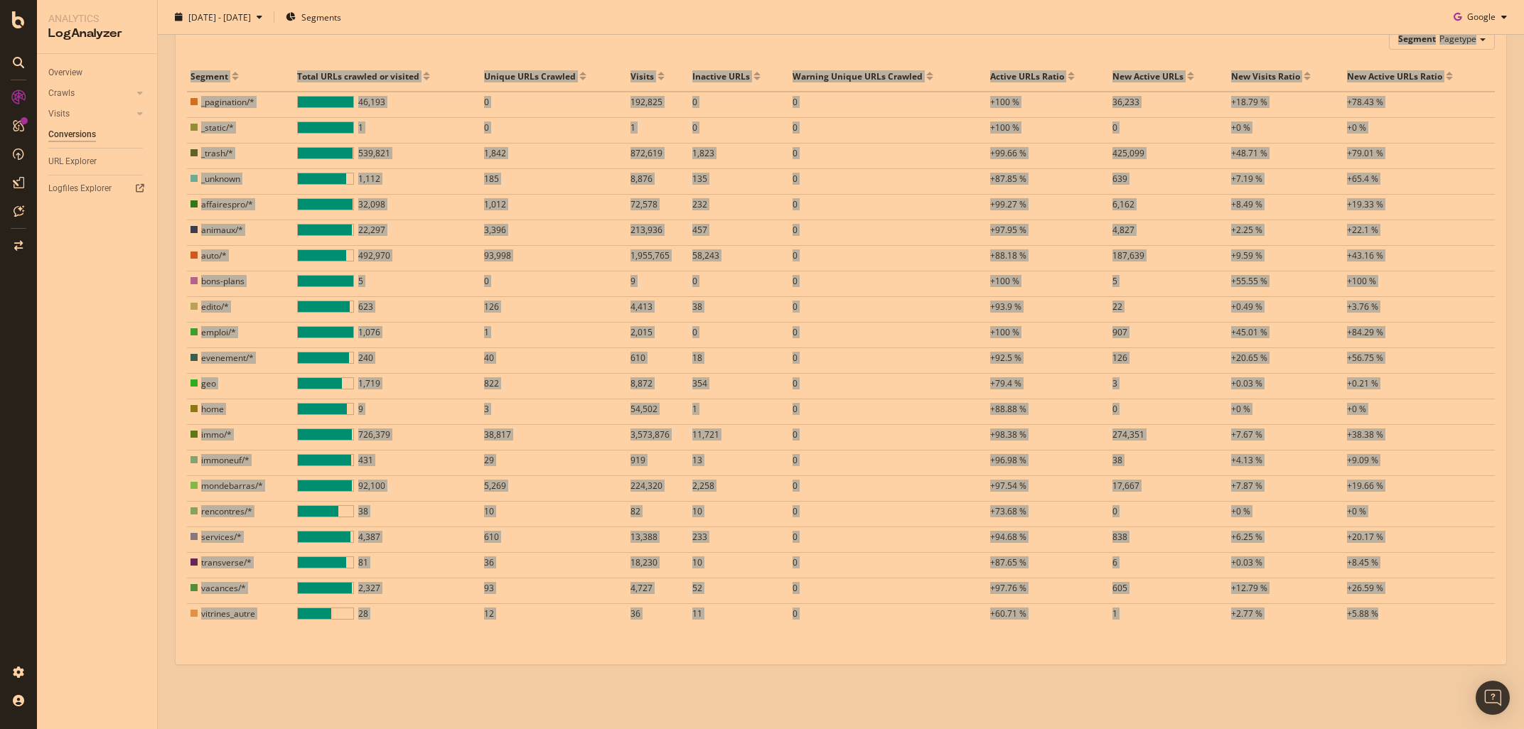
drag, startPoint x: 185, startPoint y: 192, endPoint x: 1449, endPoint y: 664, distance: 1349.3
click at [1449, 664] on div "Conversion Details (all codes) by Segment Segment Pagetype Hold CTRL while clic…" at bounding box center [841, 326] width 1332 height 678
click at [1447, 643] on div "Segment Pagetype Hold CTRL while clicking to filter the report. Segment Total U…" at bounding box center [841, 340] width 1331 height 648
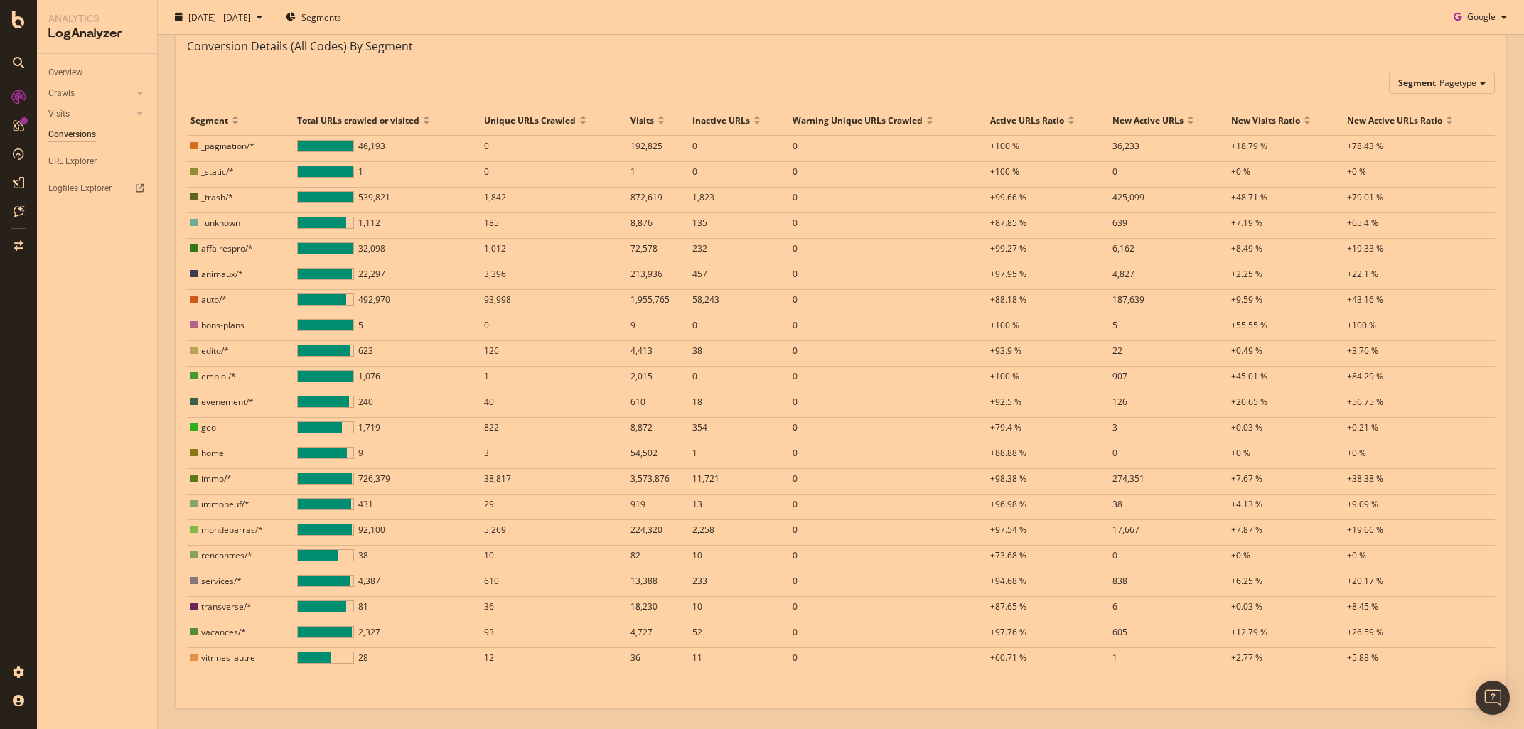
scroll to position [505, 0]
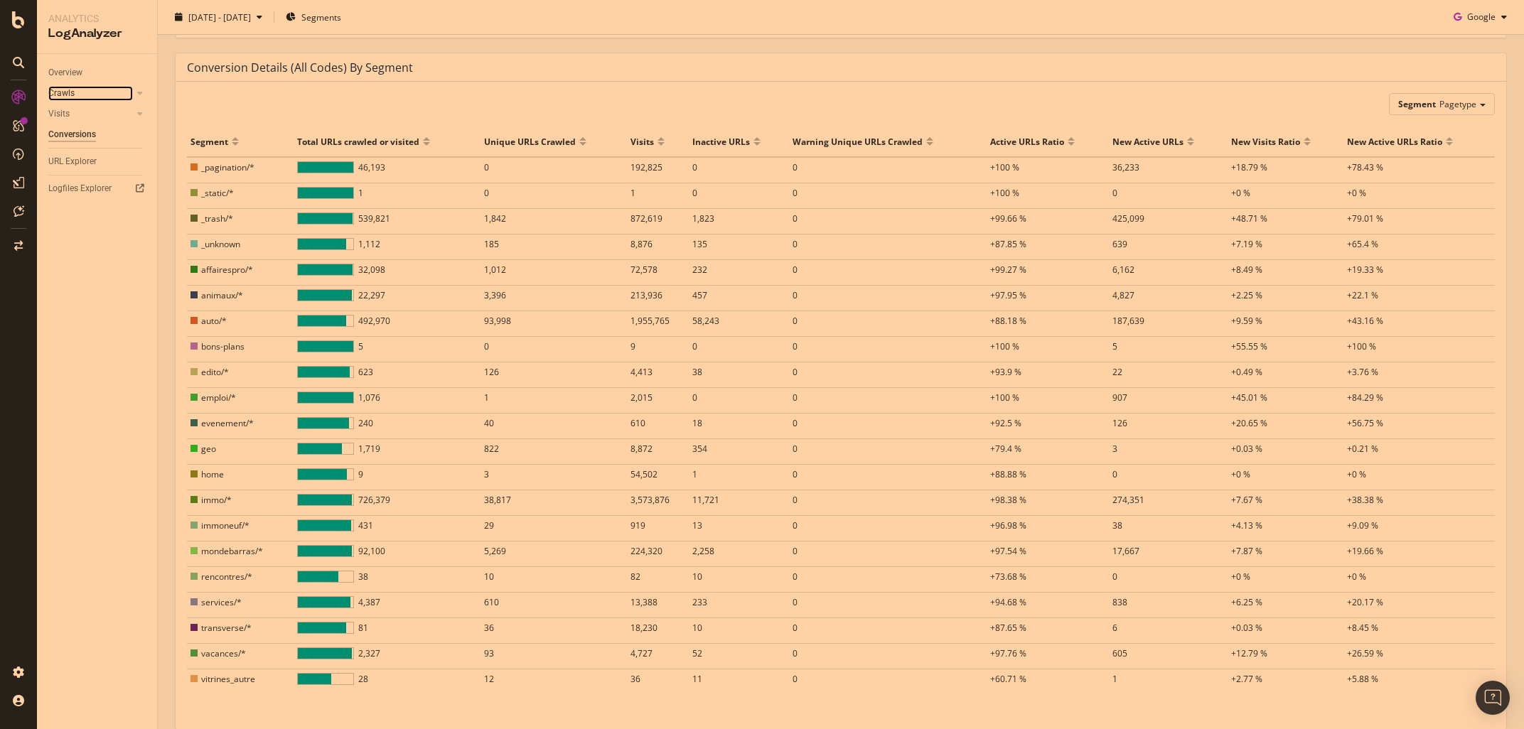
click at [131, 87] on link "Crawls" at bounding box center [90, 93] width 85 height 15
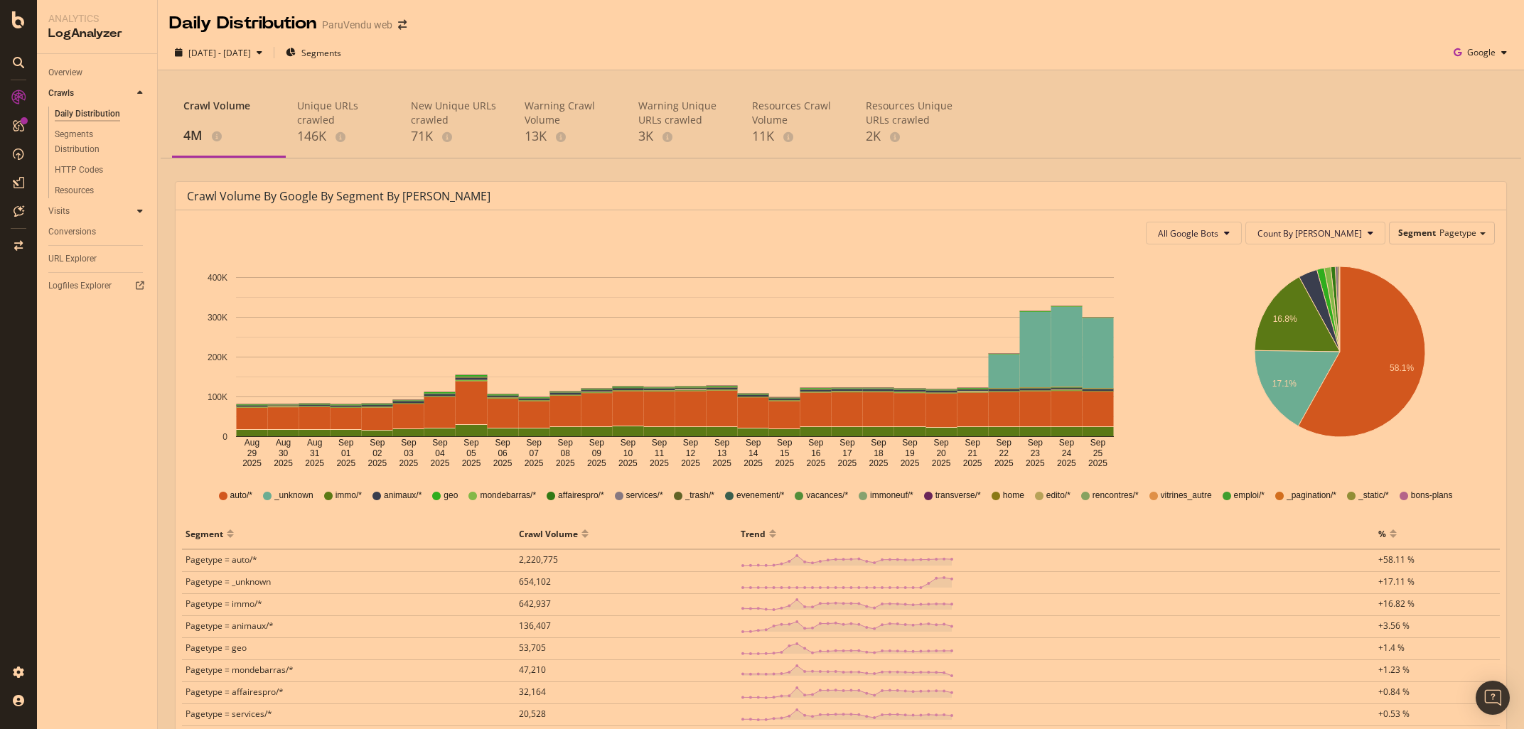
click at [136, 213] on div at bounding box center [140, 211] width 14 height 14
click at [76, 216] on div "Conversions" at bounding box center [72, 211] width 48 height 15
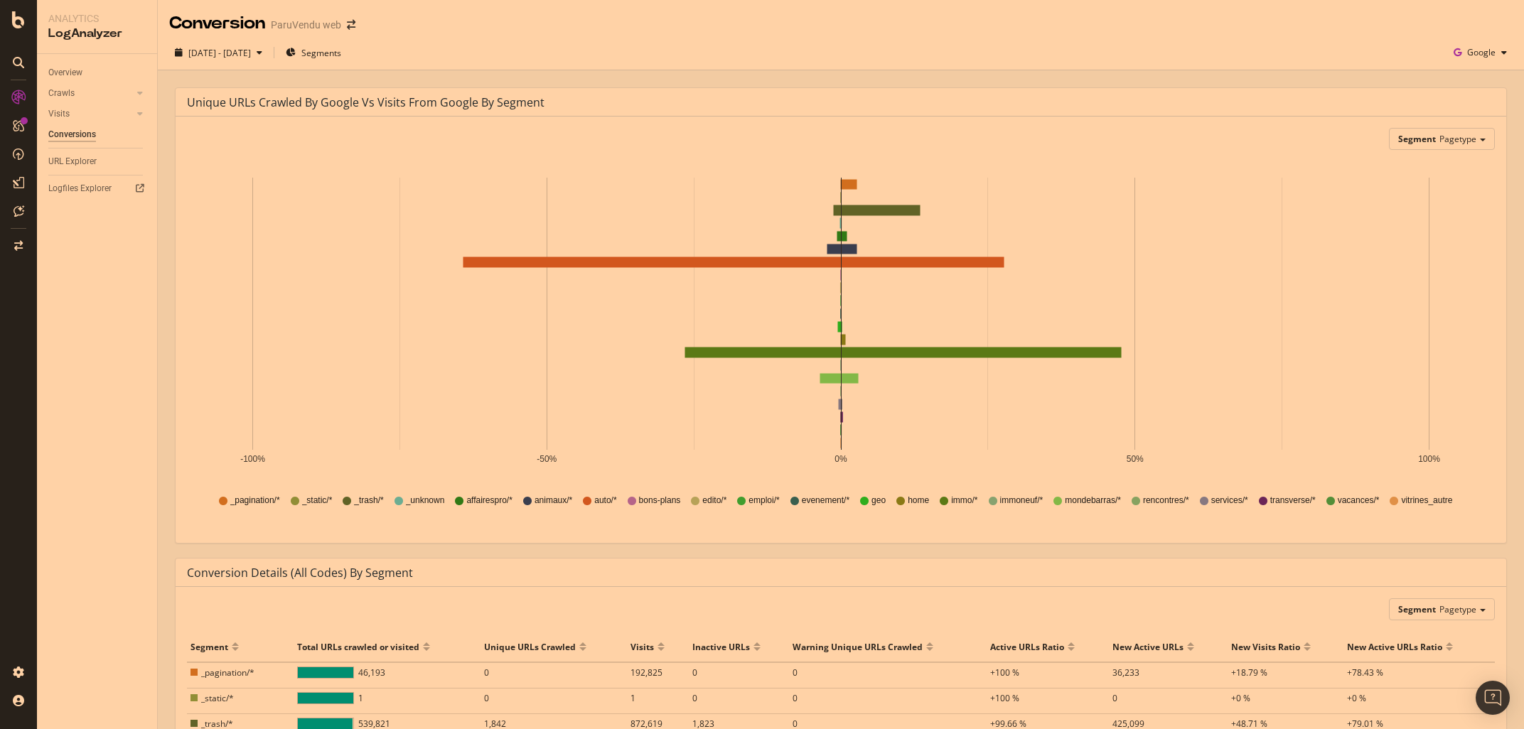
click at [164, 451] on div "Unique URLs Crawled by google vs Visits from google by Segment Segment Pagetype…" at bounding box center [841, 685] width 1366 height 1230
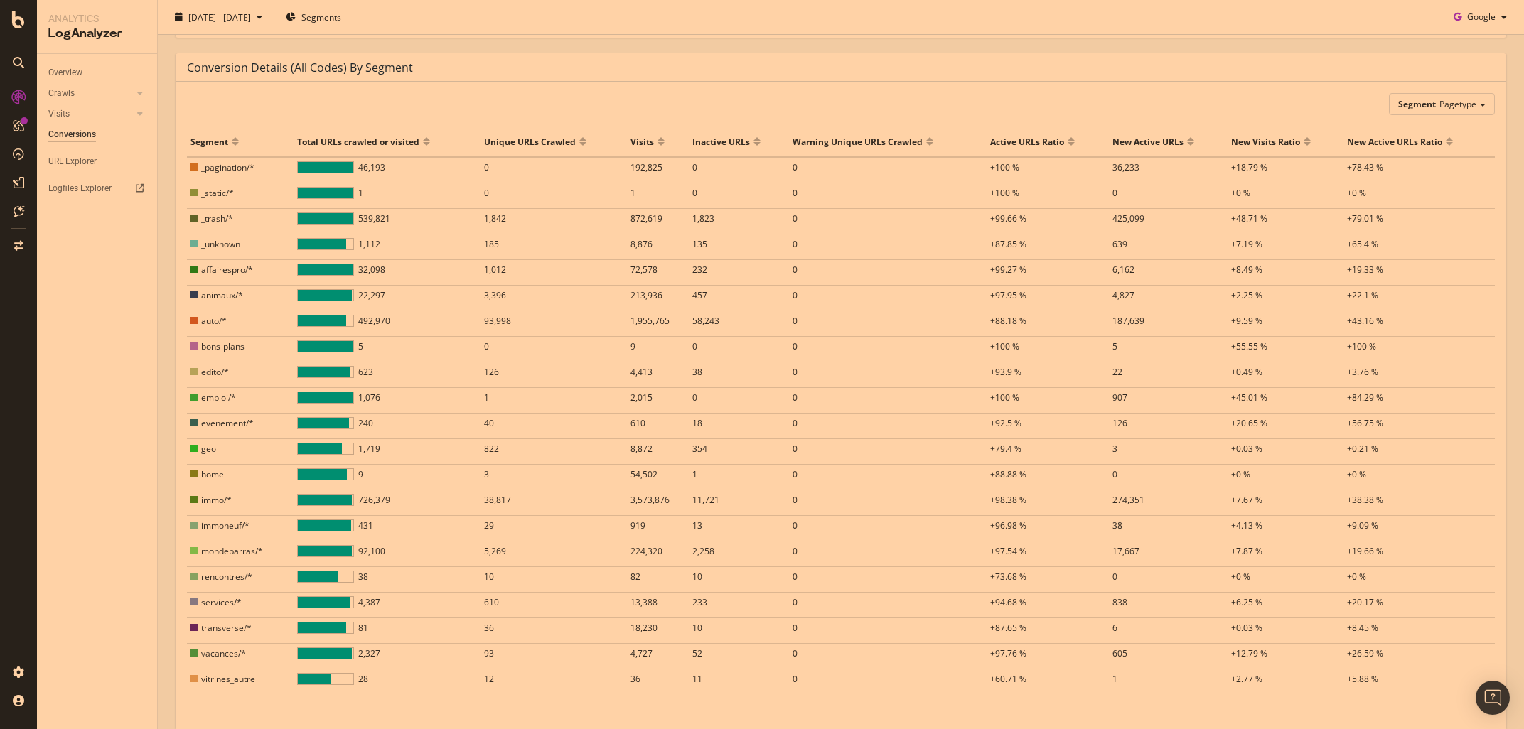
scroll to position [504, 0]
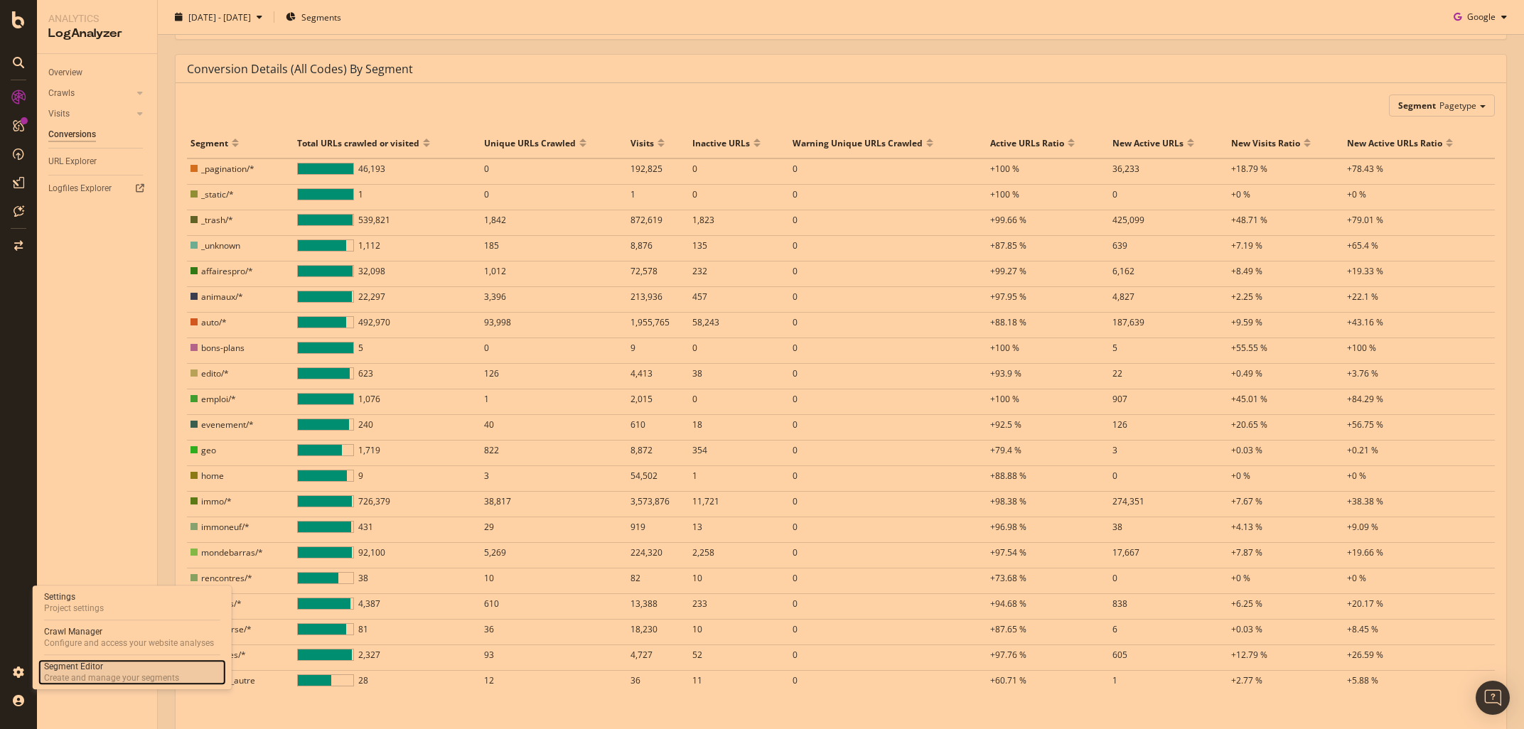
click at [60, 671] on div "Segment Editor" at bounding box center [111, 666] width 135 height 11
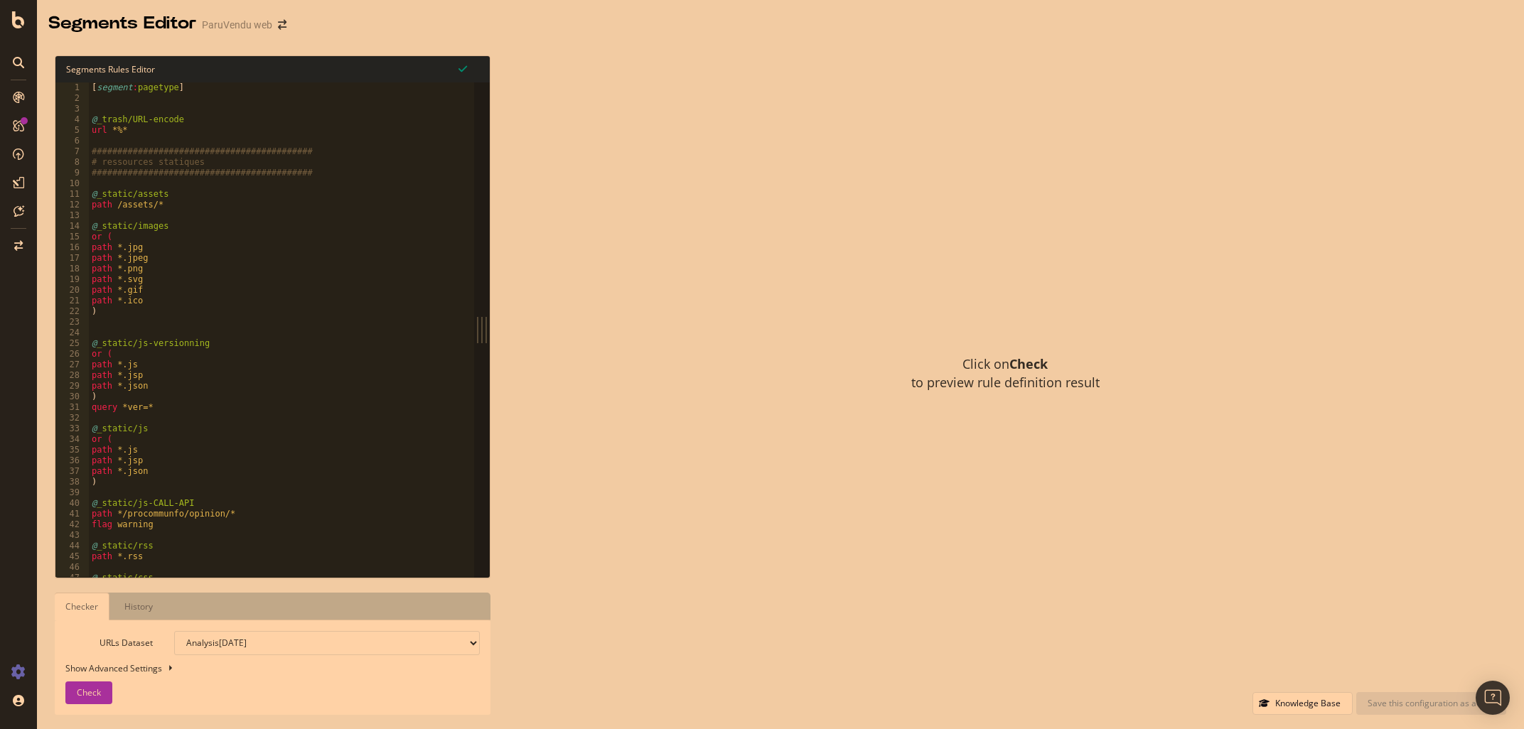
click at [380, 147] on div "[ segment : pagetype ] @ _trash/URL-encode url *%* ############################…" at bounding box center [303, 340] width 428 height 516
type textarea "@transverse/aide path /aide/*"
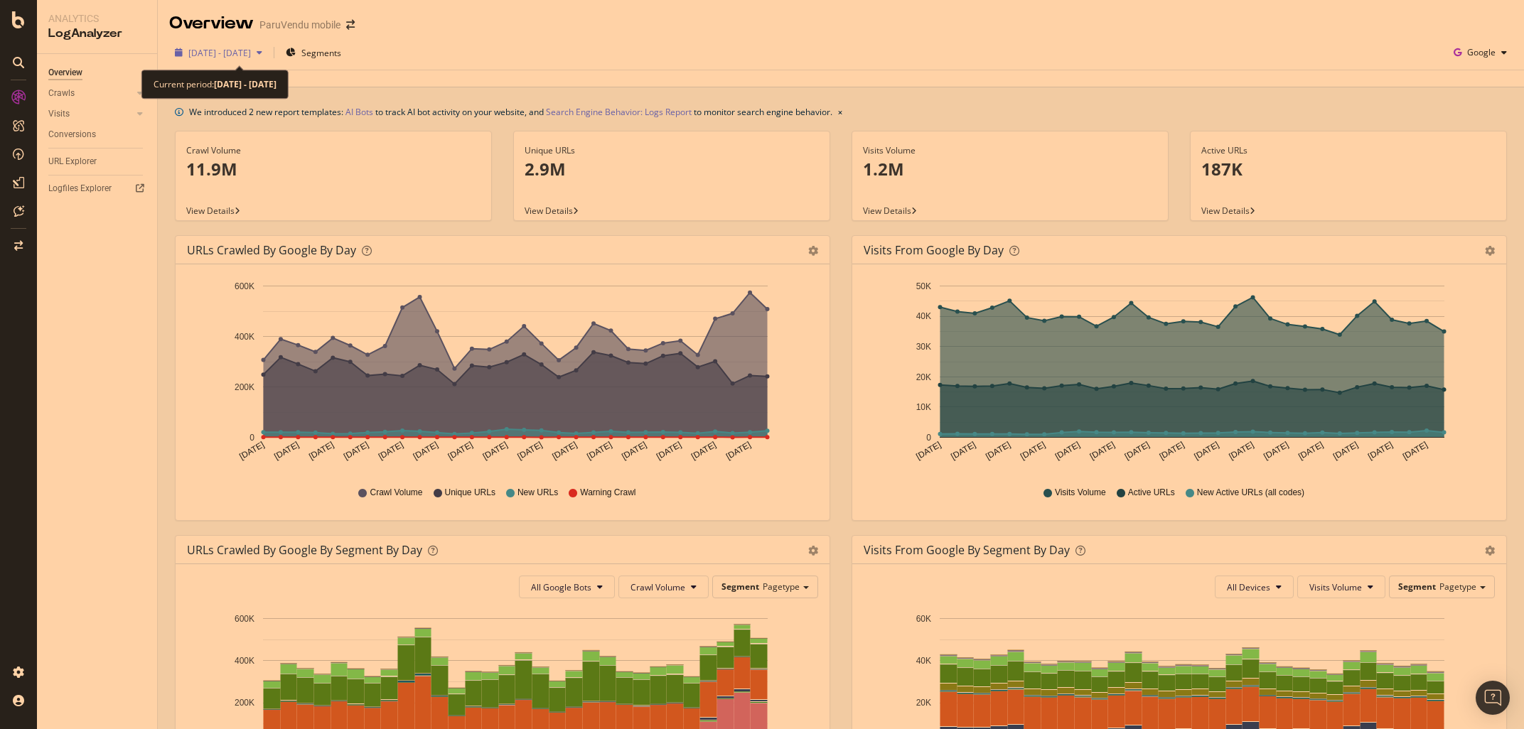
click at [251, 53] on span "[DATE] - [DATE]" at bounding box center [219, 53] width 63 height 12
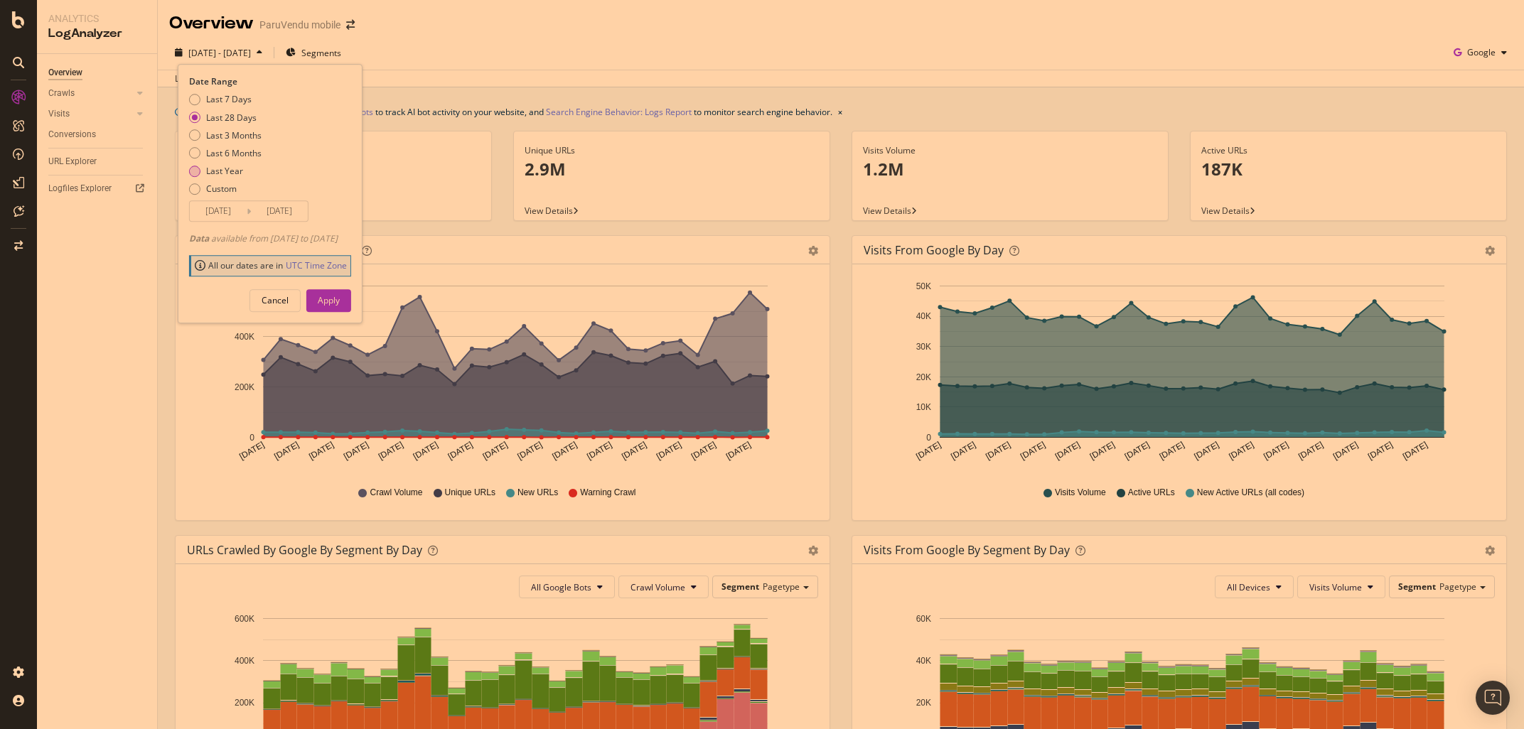
click at [218, 168] on div "Last Year" at bounding box center [224, 171] width 37 height 12
type input "[DATE]"
click at [340, 306] on div "Apply" at bounding box center [329, 300] width 22 height 12
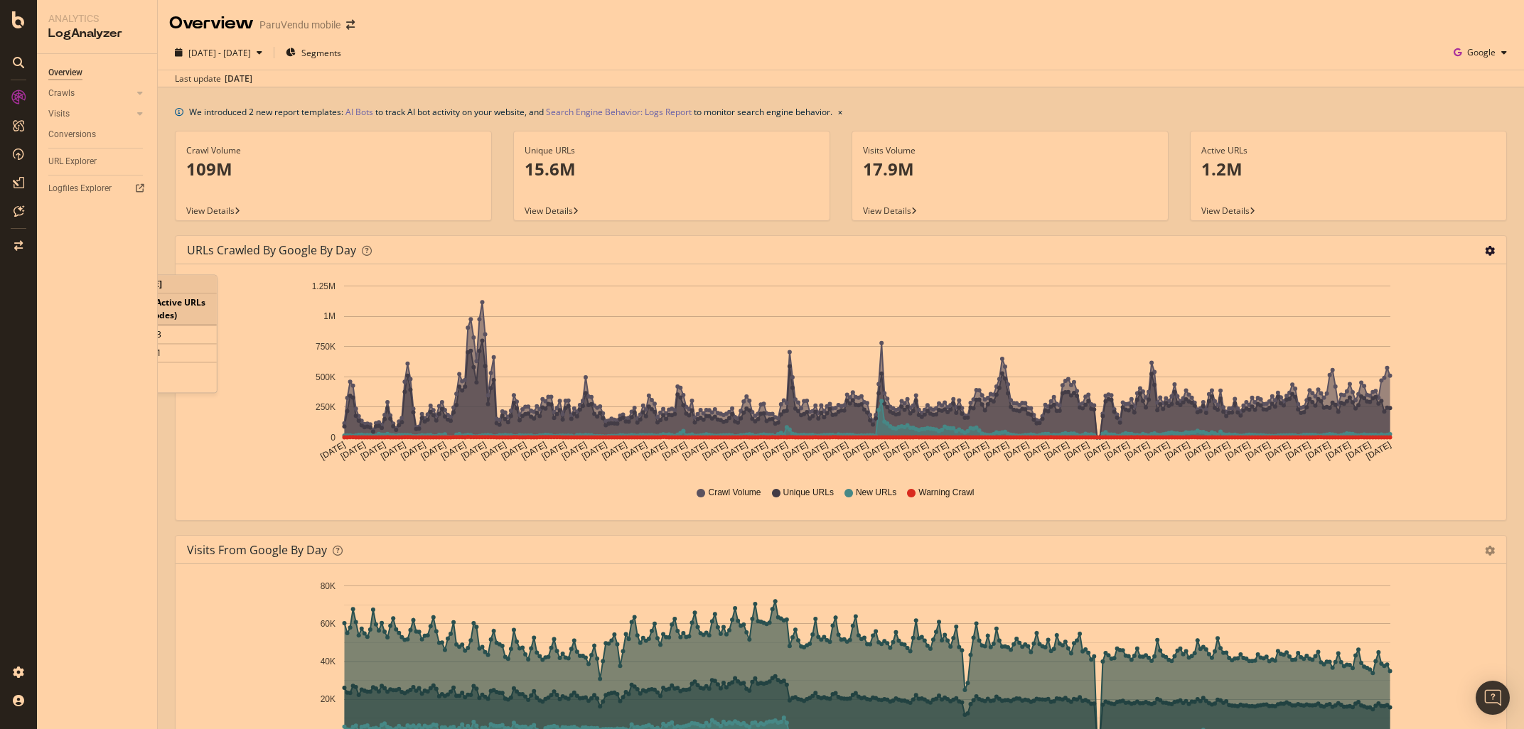
click at [1488, 252] on icon "gear" at bounding box center [1490, 251] width 10 height 10
click at [1432, 315] on span "Table" at bounding box center [1449, 308] width 112 height 21
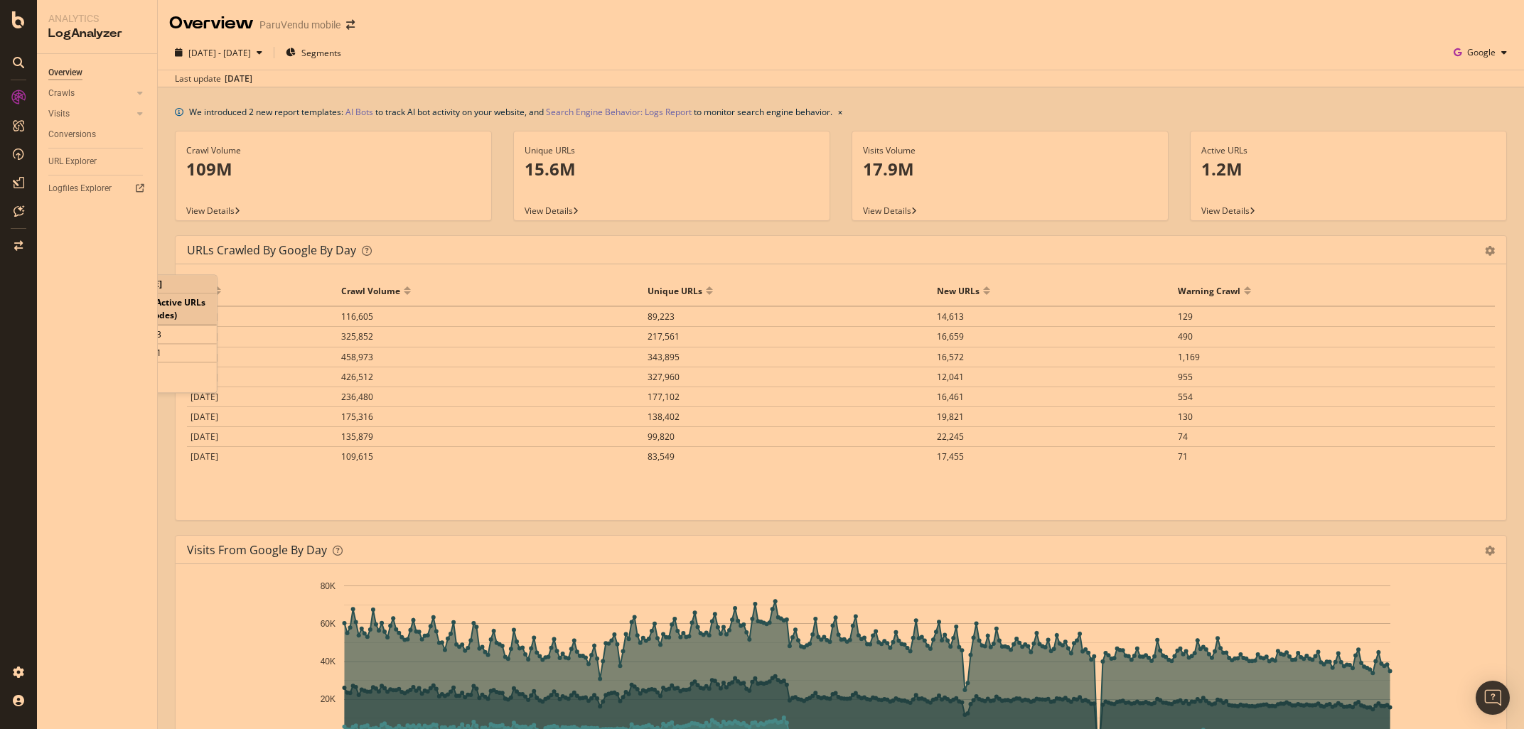
click at [278, 282] on div "Date" at bounding box center [263, 290] width 144 height 23
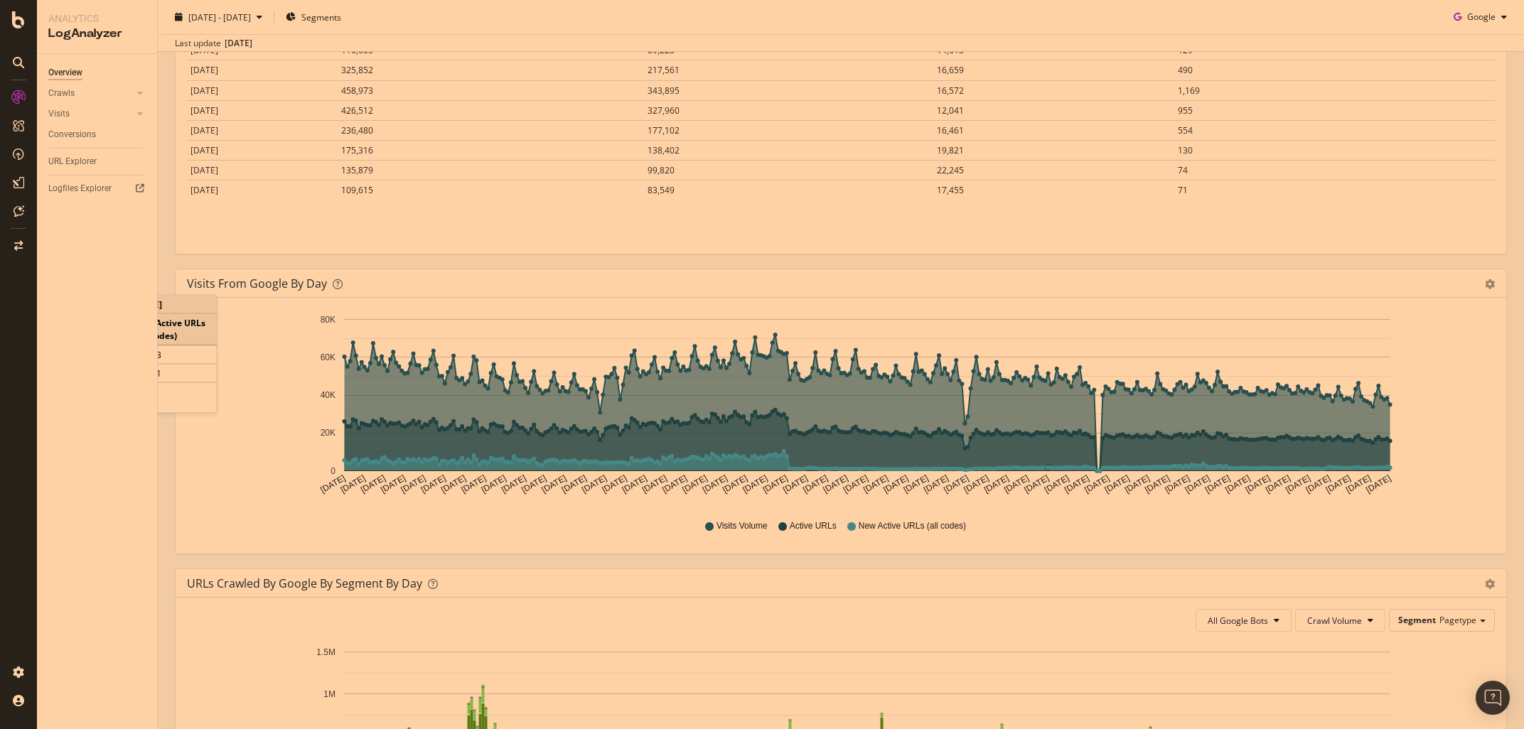
scroll to position [600, 0]
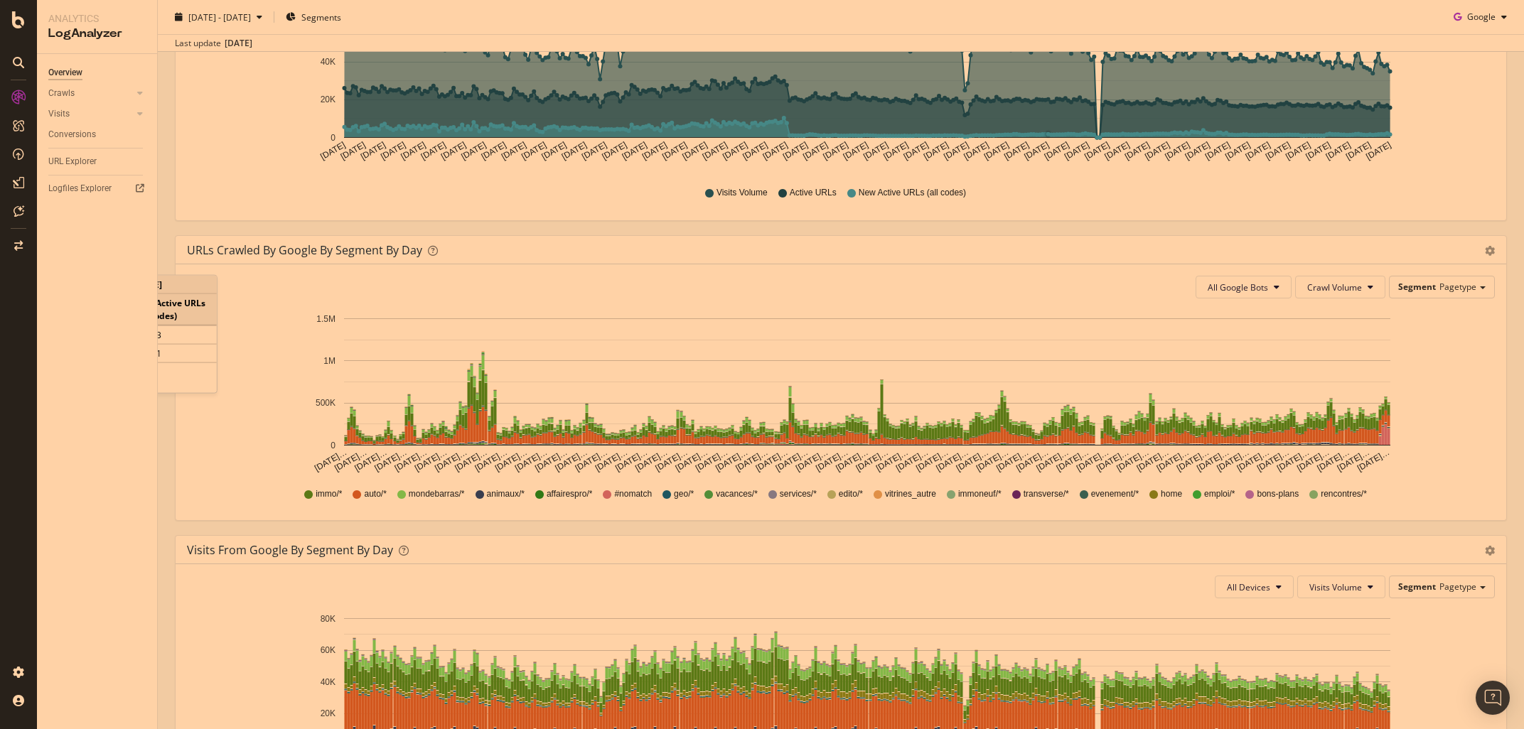
click at [477, 272] on div "All Google Bots Crawl Volume Segment Pagetype Hold CTRL while clicking to filte…" at bounding box center [841, 392] width 1331 height 256
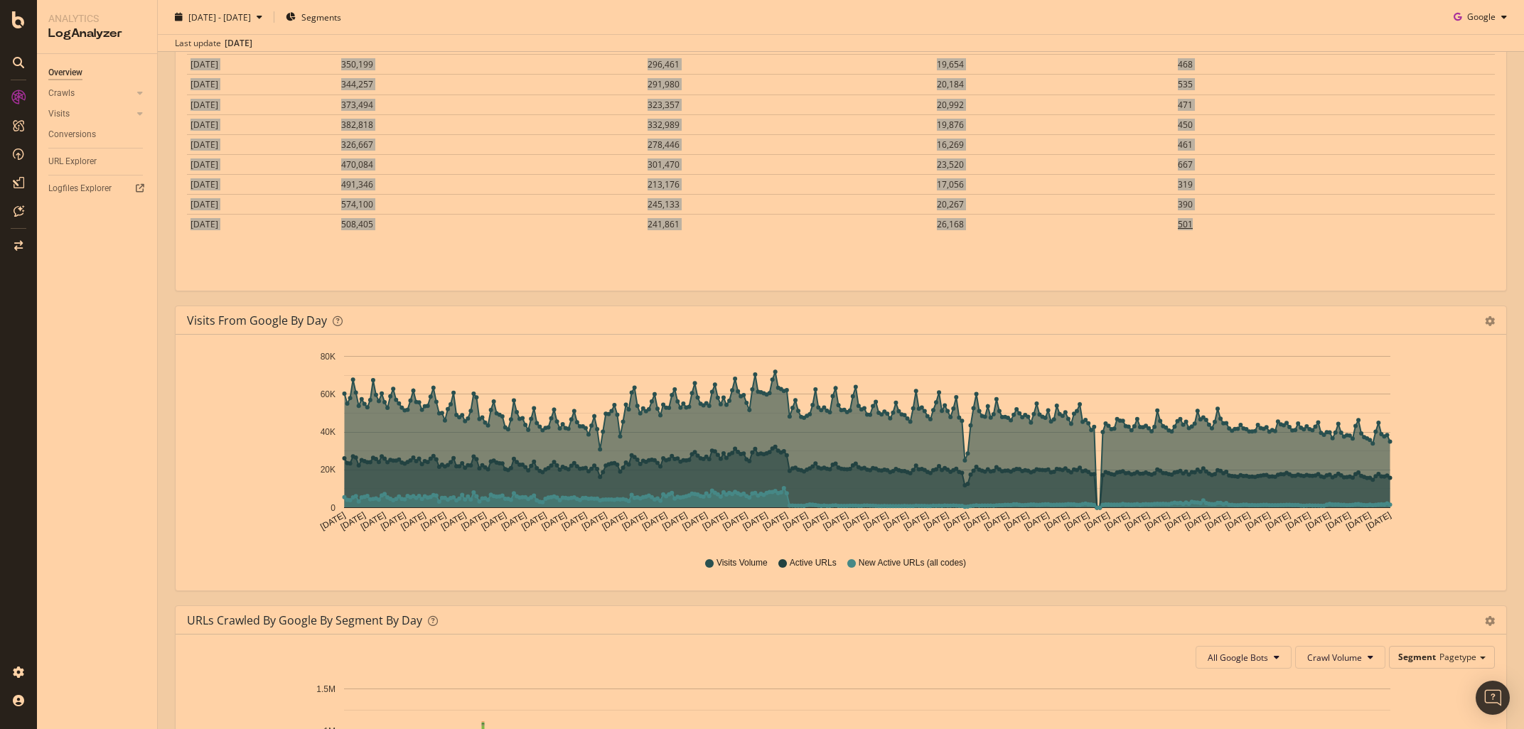
scroll to position [200, 0]
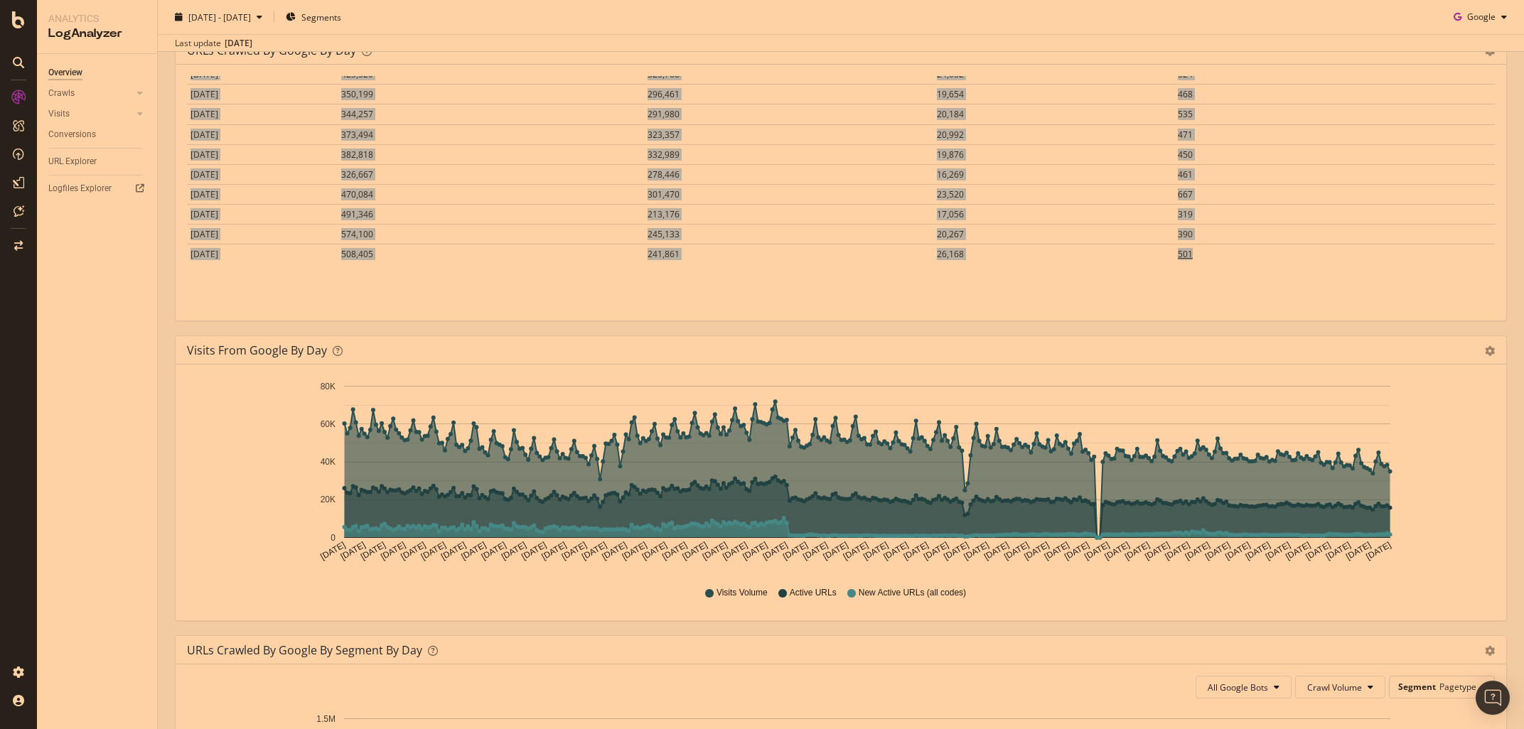
drag, startPoint x: 274, startPoint y: 273, endPoint x: 1342, endPoint y: 259, distance: 1068.6
click at [1342, 259] on div "URLs Crawled by Google by day Area Table Hold CTRL while clicking to filter the…" at bounding box center [841, 179] width 1332 height 286
copy div "Area Table Hold CTRL while clicking to filter the report. Date Crawl Volume Uni…"
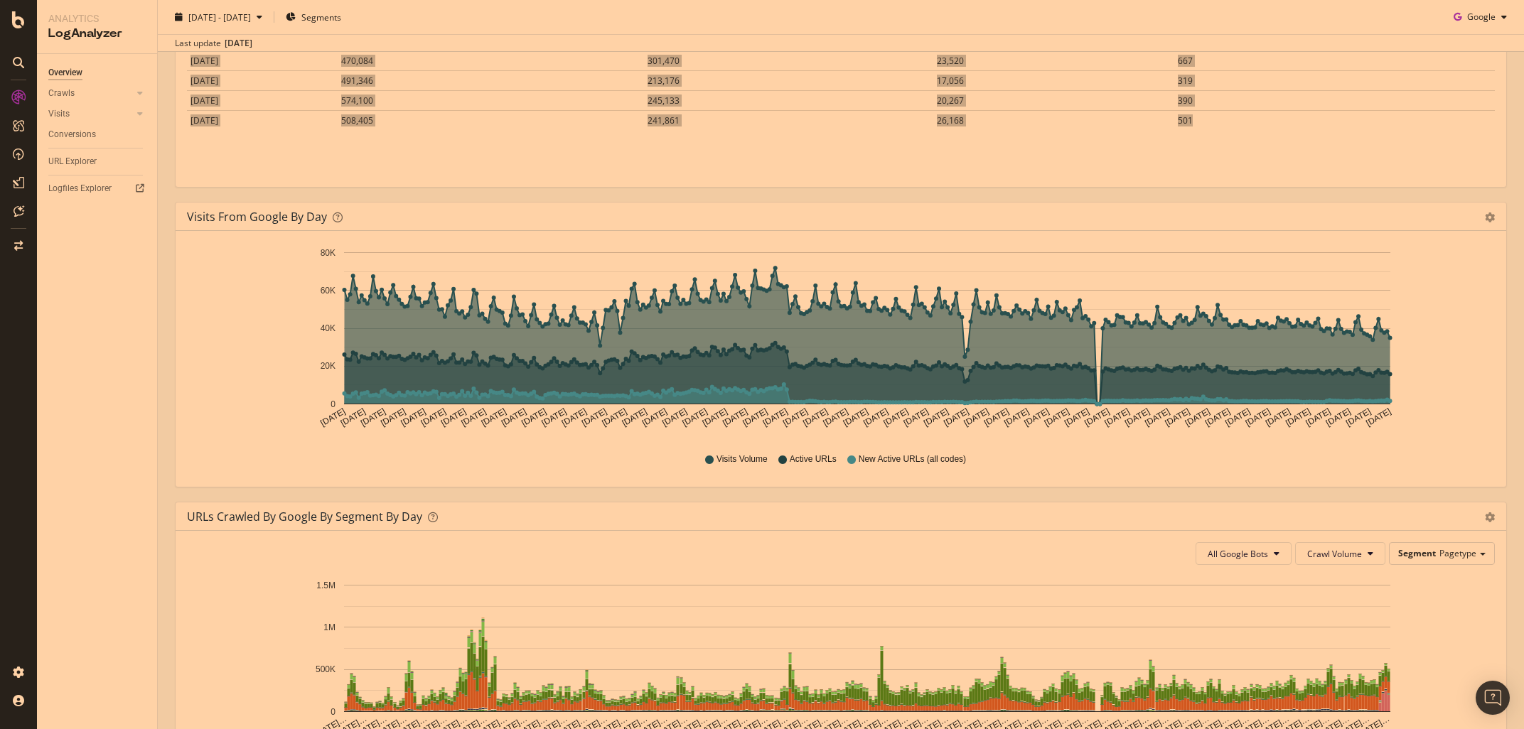
scroll to position [400, 0]
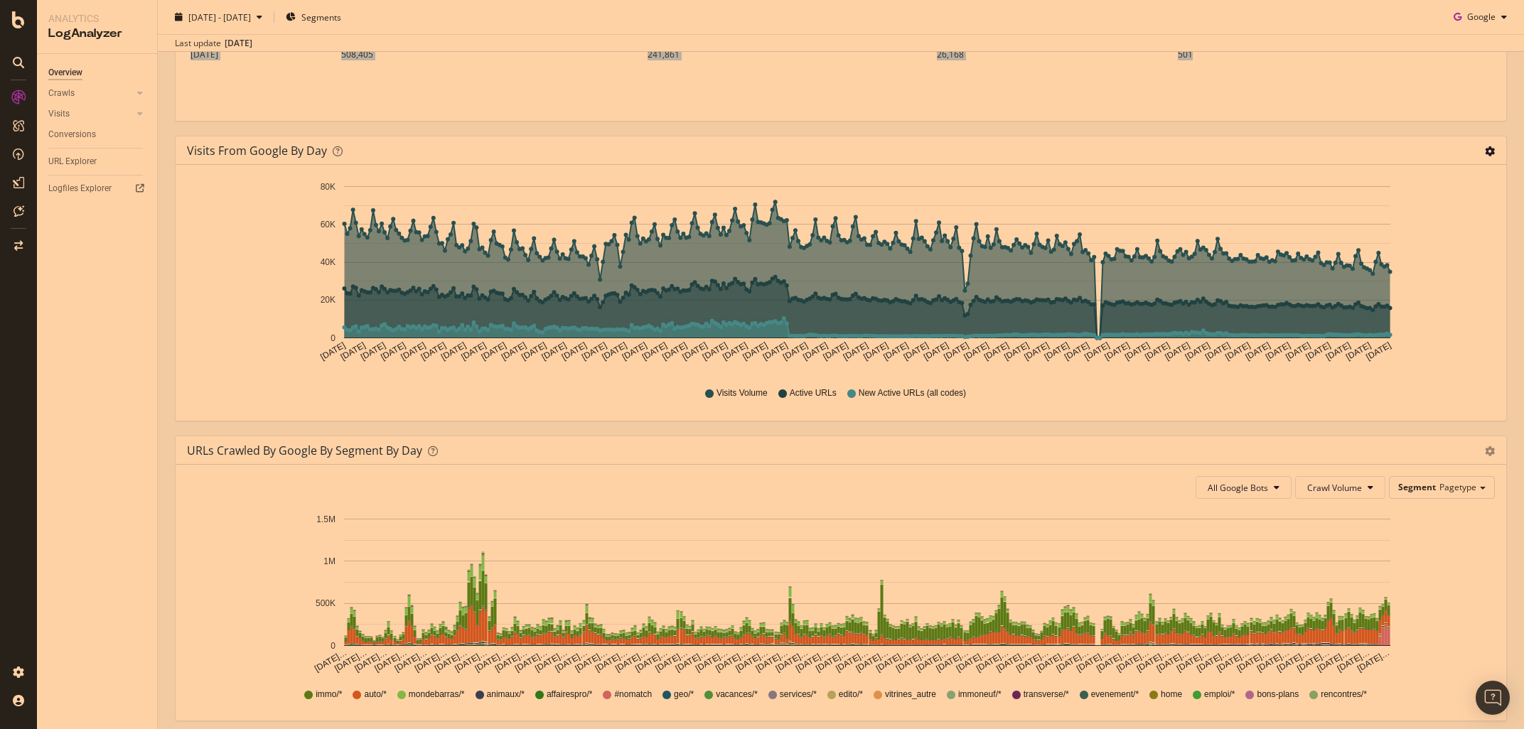
click at [1492, 149] on icon "gear" at bounding box center [1490, 151] width 10 height 10
click at [1432, 203] on span "Table" at bounding box center [1449, 208] width 112 height 21
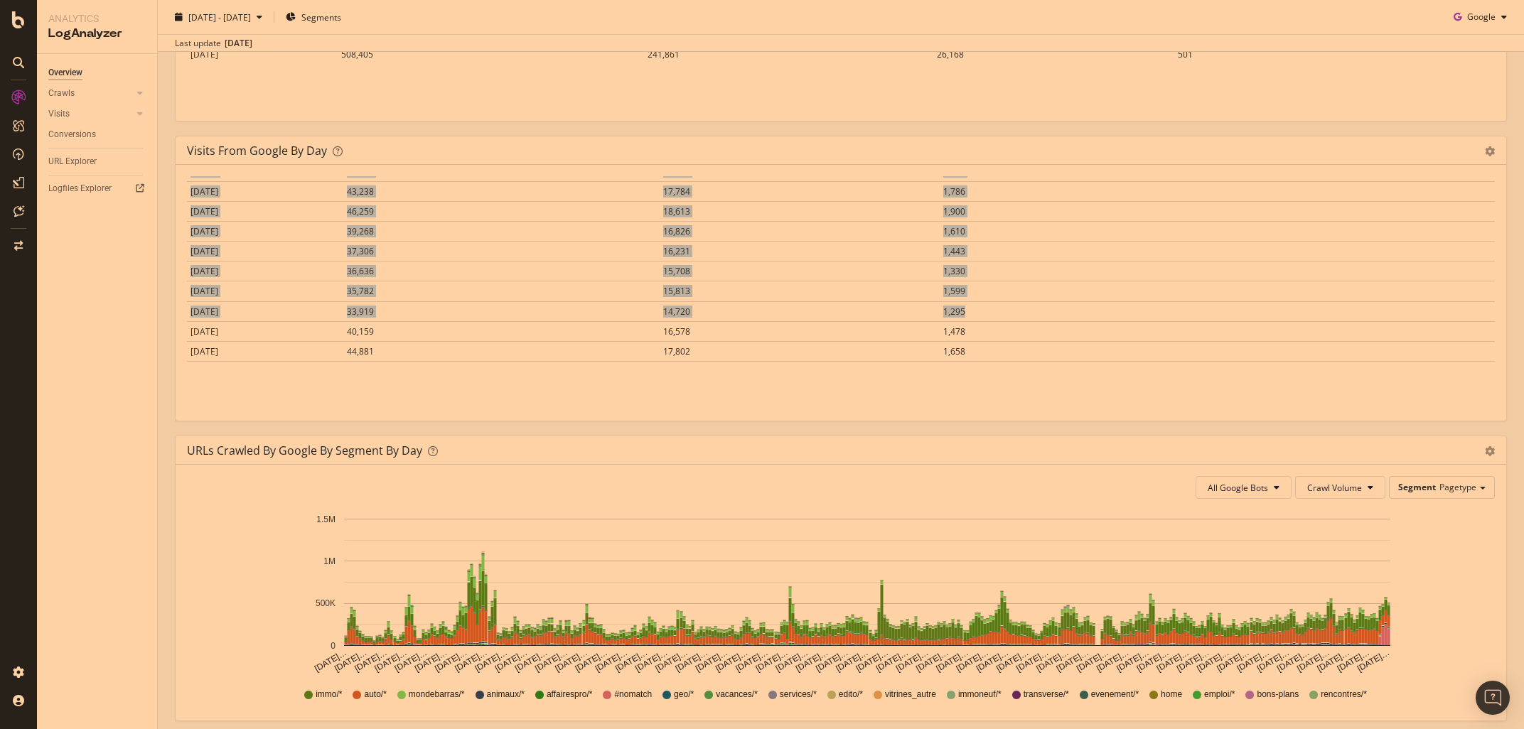
scroll to position [7177, 0]
drag, startPoint x: 180, startPoint y: 146, endPoint x: 1182, endPoint y: 366, distance: 1025.7
click at [1182, 366] on div "Visits from Google by day Area Table Hold CTRL while clicking to filter the rep…" at bounding box center [841, 279] width 1332 height 286
copy div "Area Table Hold CTRL while clicking to filter the report. Date Visits Volume Ac…"
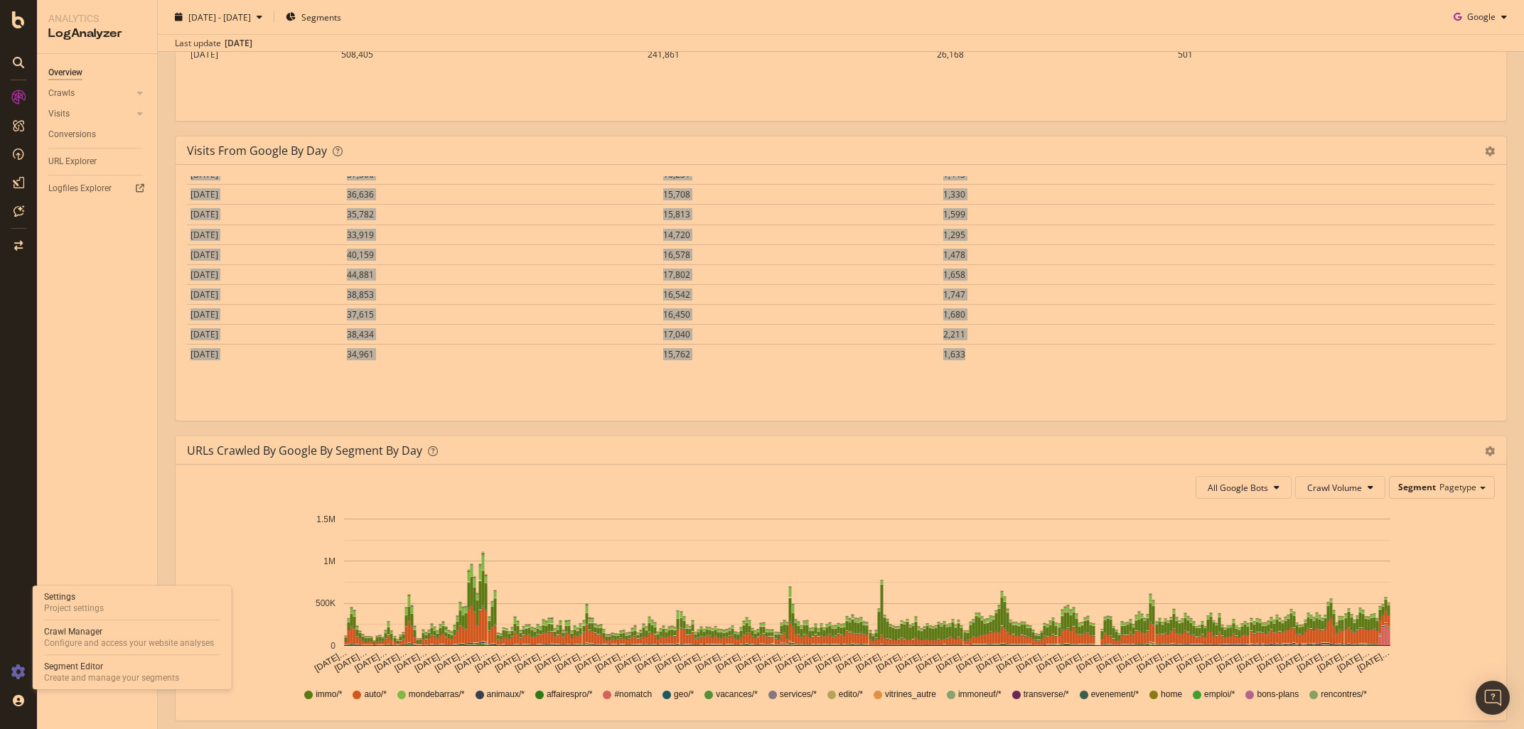
click at [16, 672] on icon at bounding box center [18, 672] width 14 height 14
click at [23, 670] on icon at bounding box center [18, 672] width 14 height 14
click at [76, 669] on div "Segment Editor" at bounding box center [111, 666] width 135 height 11
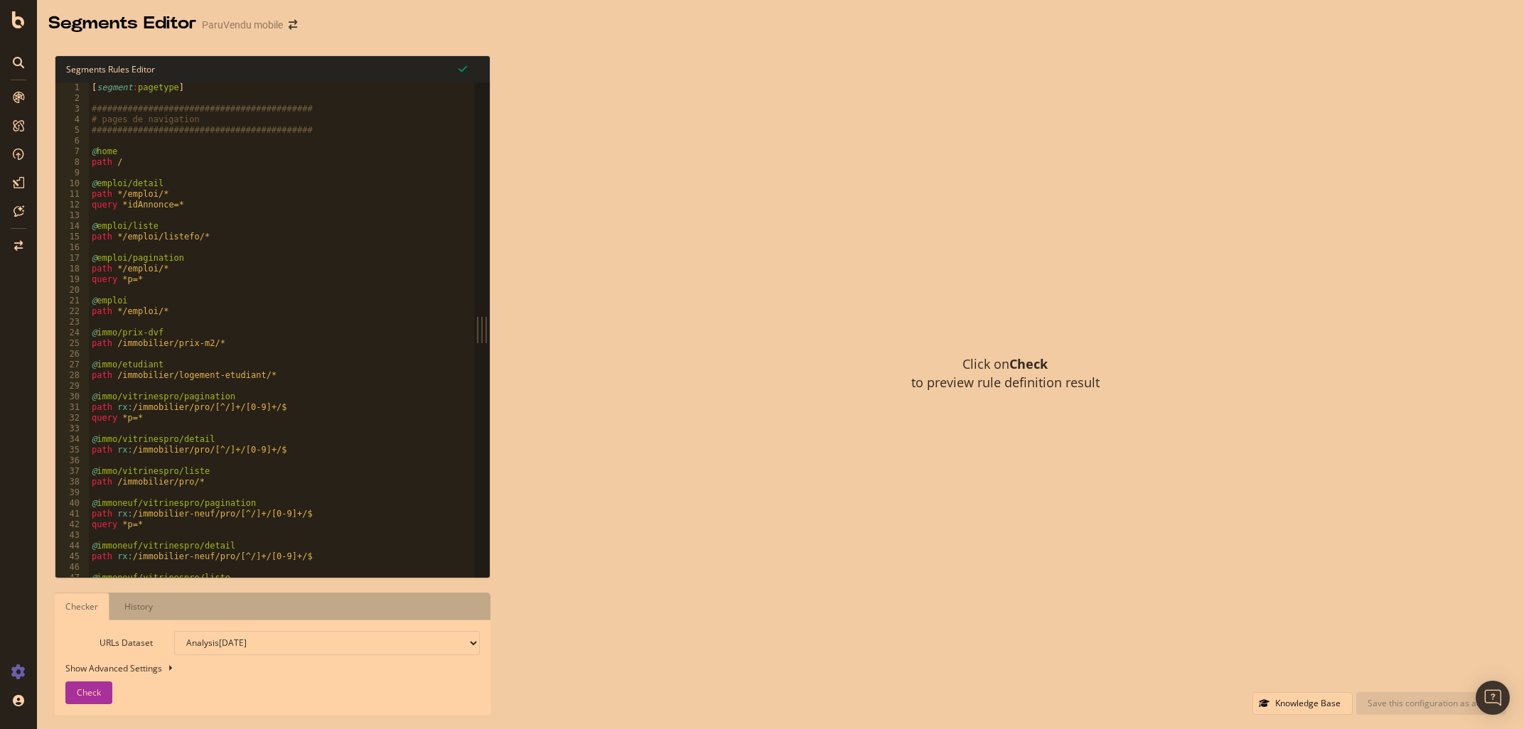
click at [324, 188] on div "[ segment : pagetype ] ########################################### # pages de n…" at bounding box center [281, 340] width 385 height 516
type textarea "@transverse/aide path /aide/*"
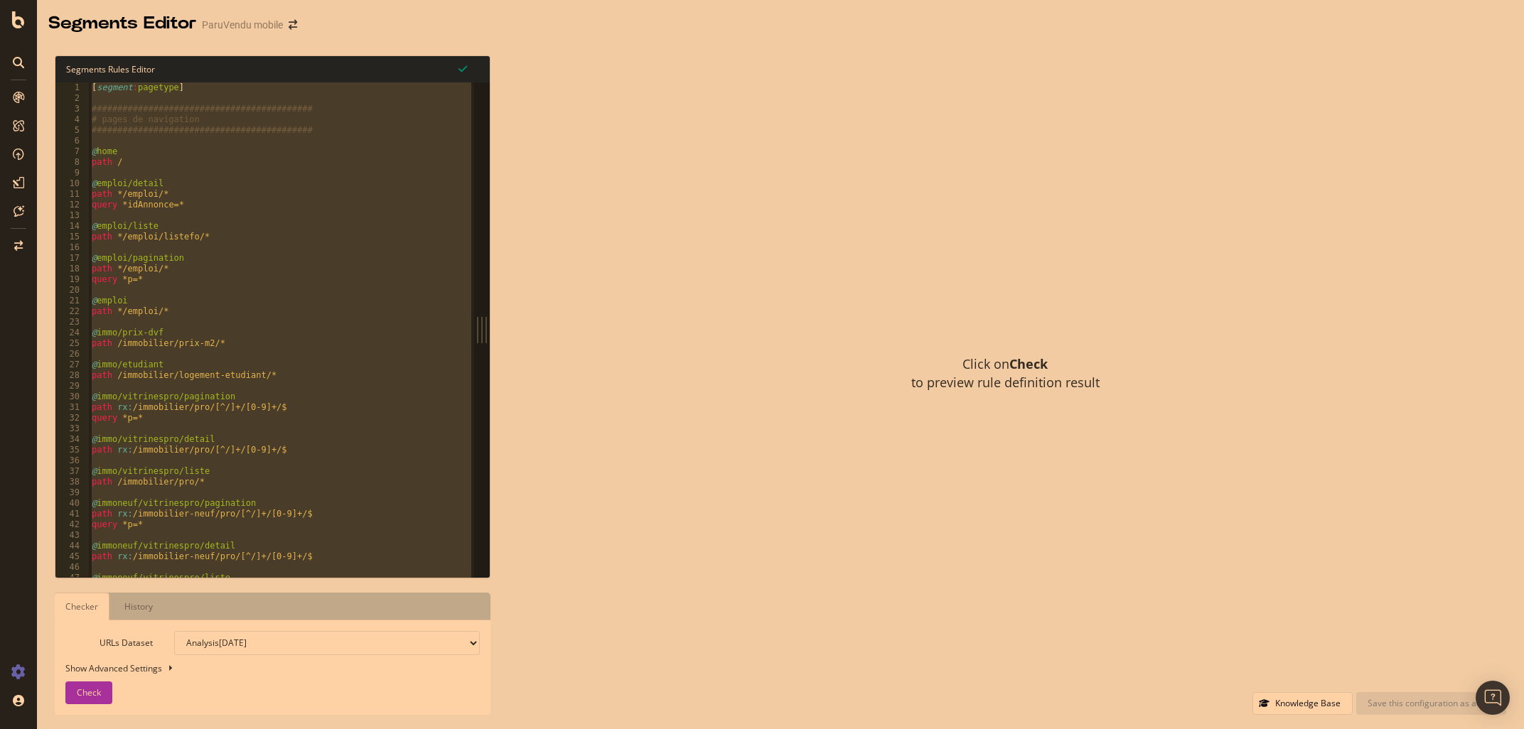
click at [621, 191] on div "Click on Check to preview rule definition result" at bounding box center [1006, 373] width 1002 height 637
